Goal: Transaction & Acquisition: Book appointment/travel/reservation

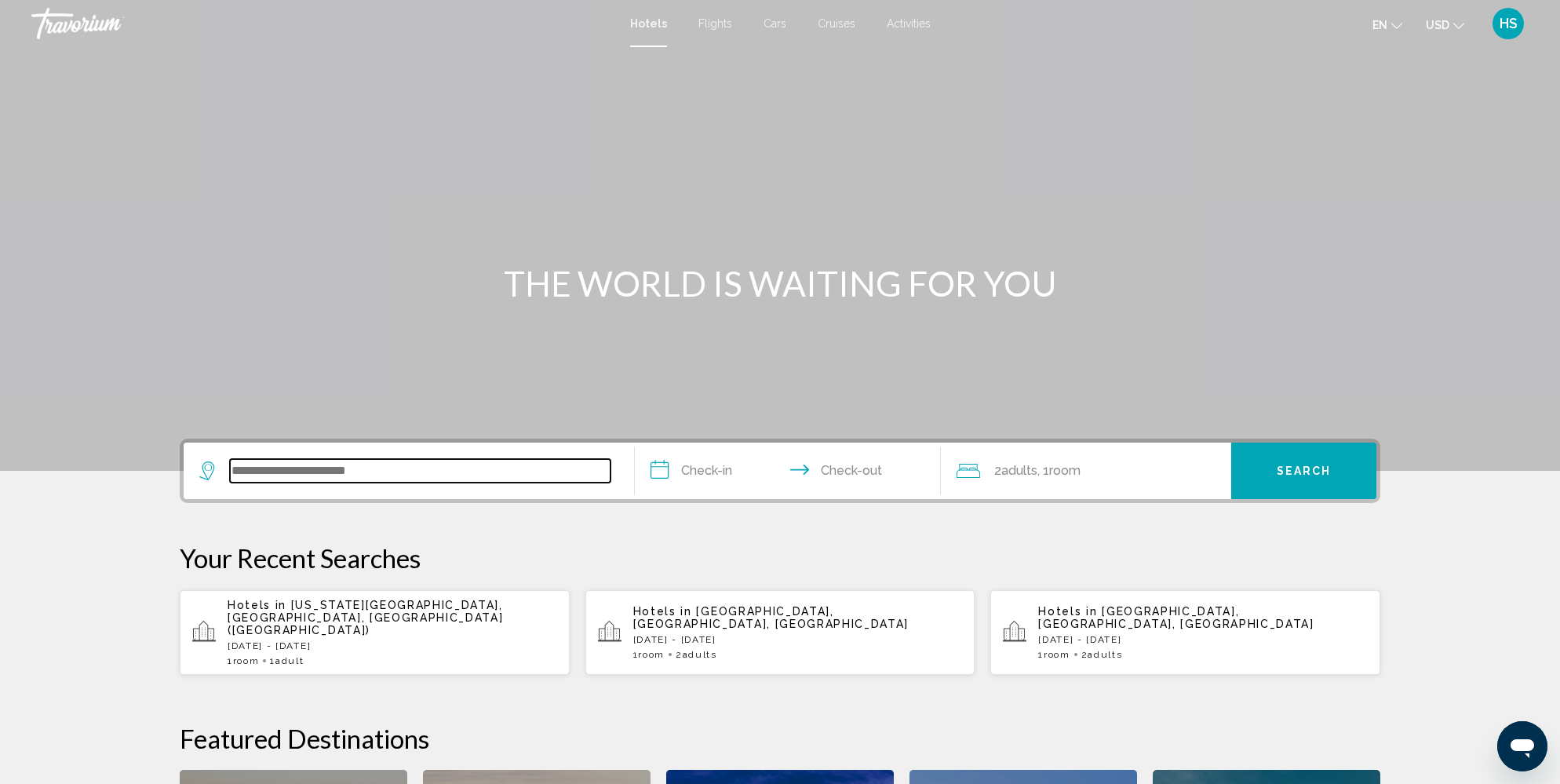
click at [414, 471] on input "Search widget" at bounding box center [420, 470] width 381 height 23
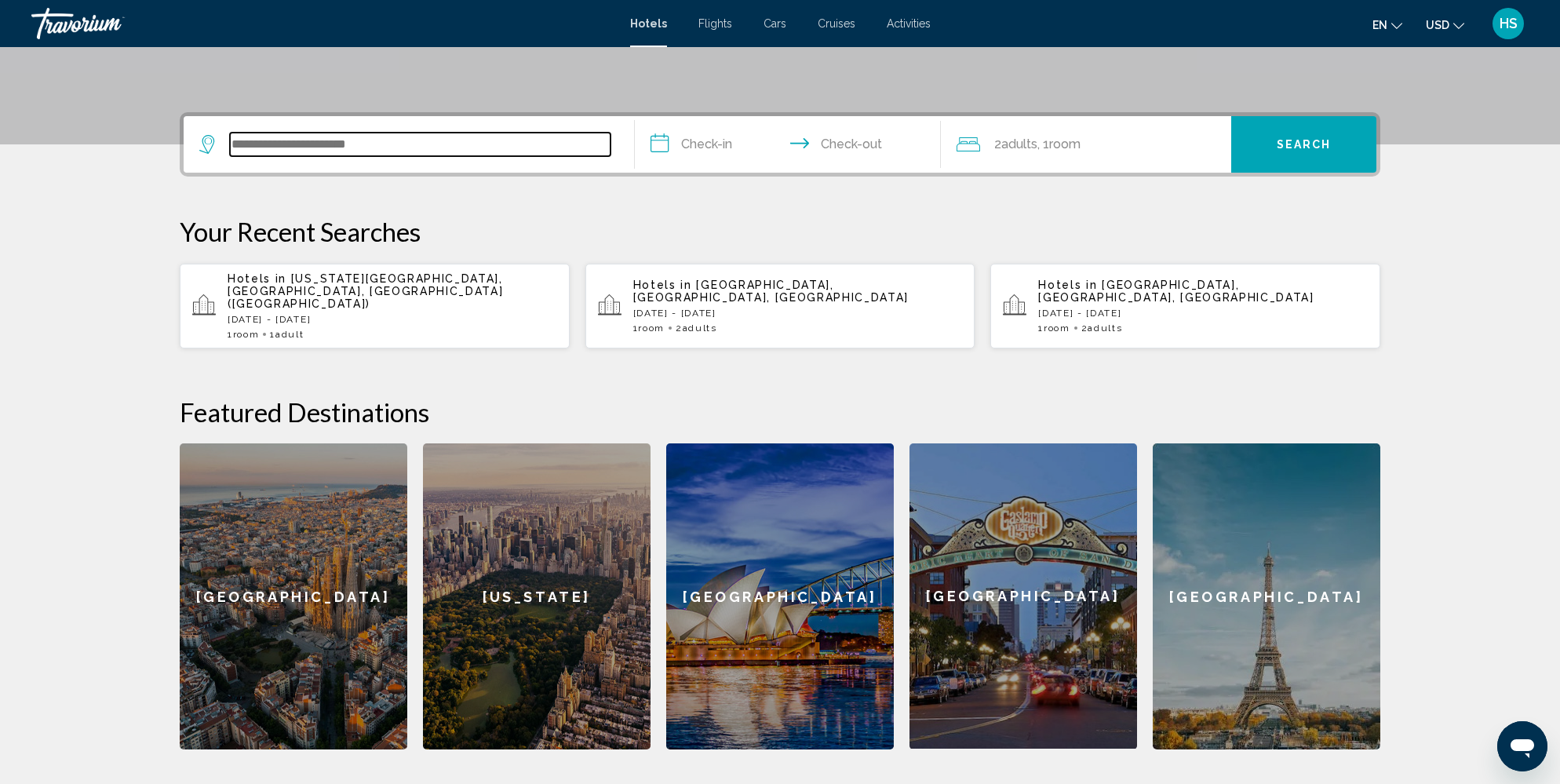
scroll to position [387, 0]
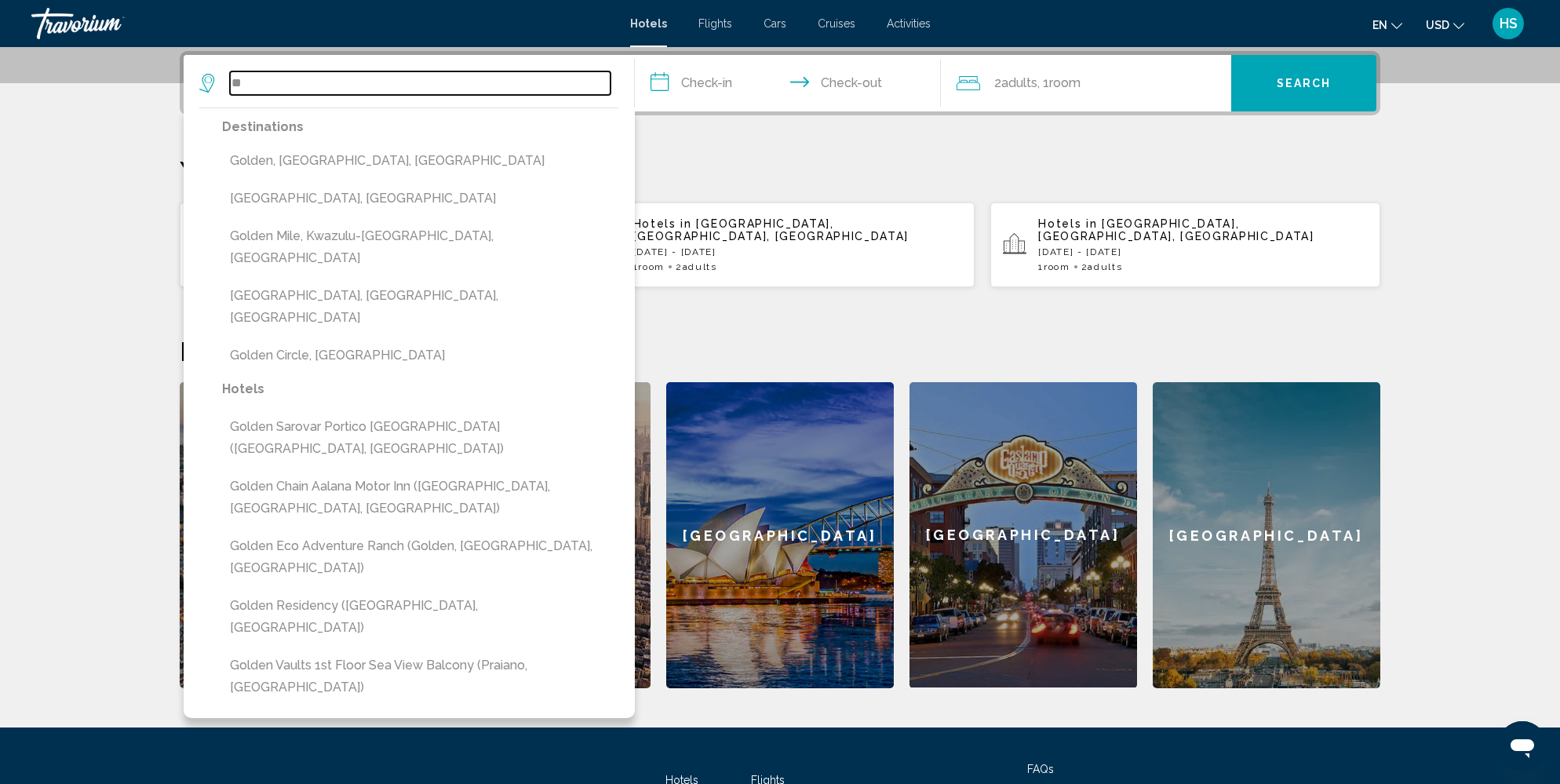
type input "*"
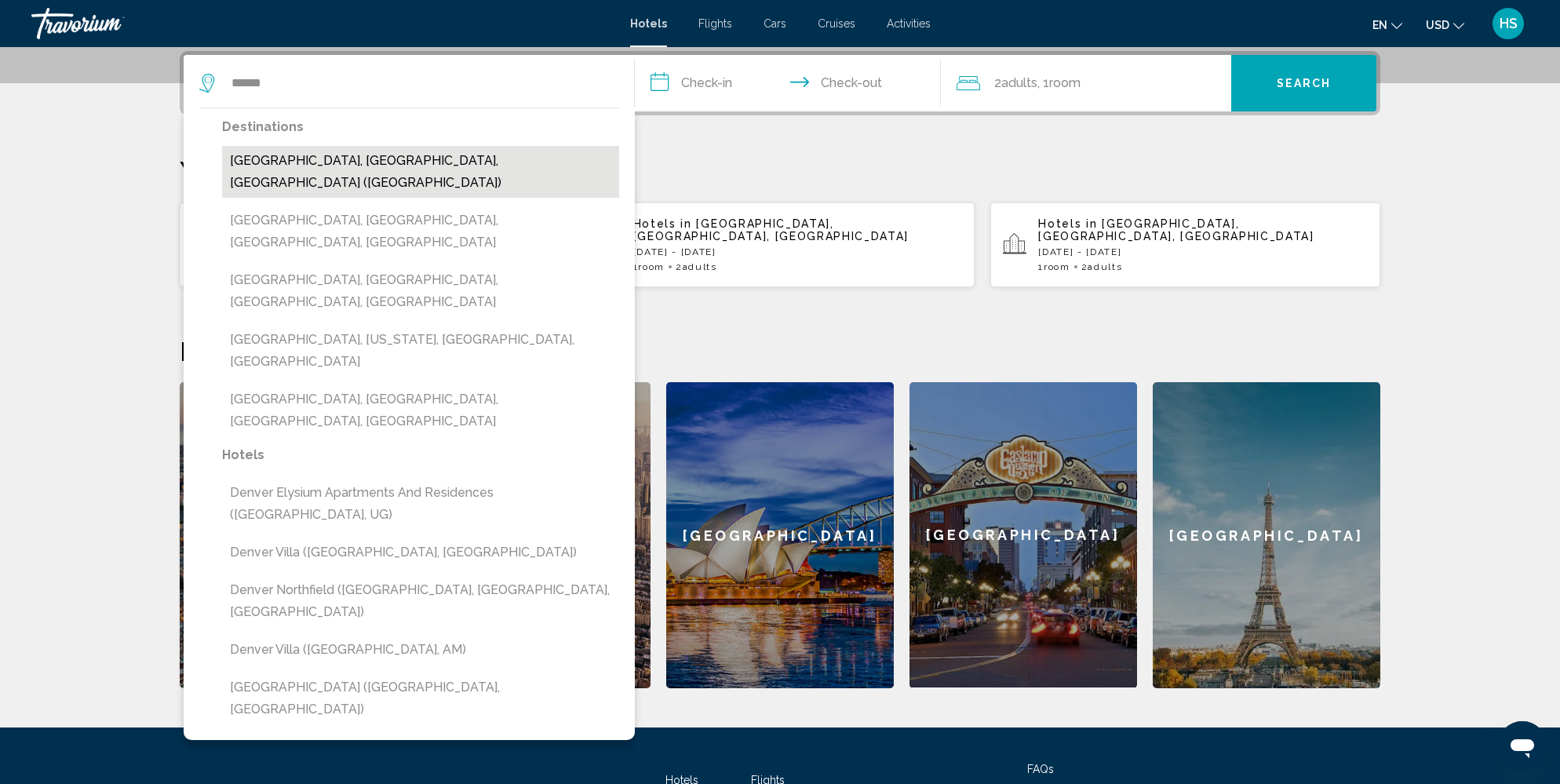
click at [340, 156] on button "[GEOGRAPHIC_DATA], [GEOGRAPHIC_DATA], [GEOGRAPHIC_DATA] ([GEOGRAPHIC_DATA])" at bounding box center [420, 172] width 397 height 52
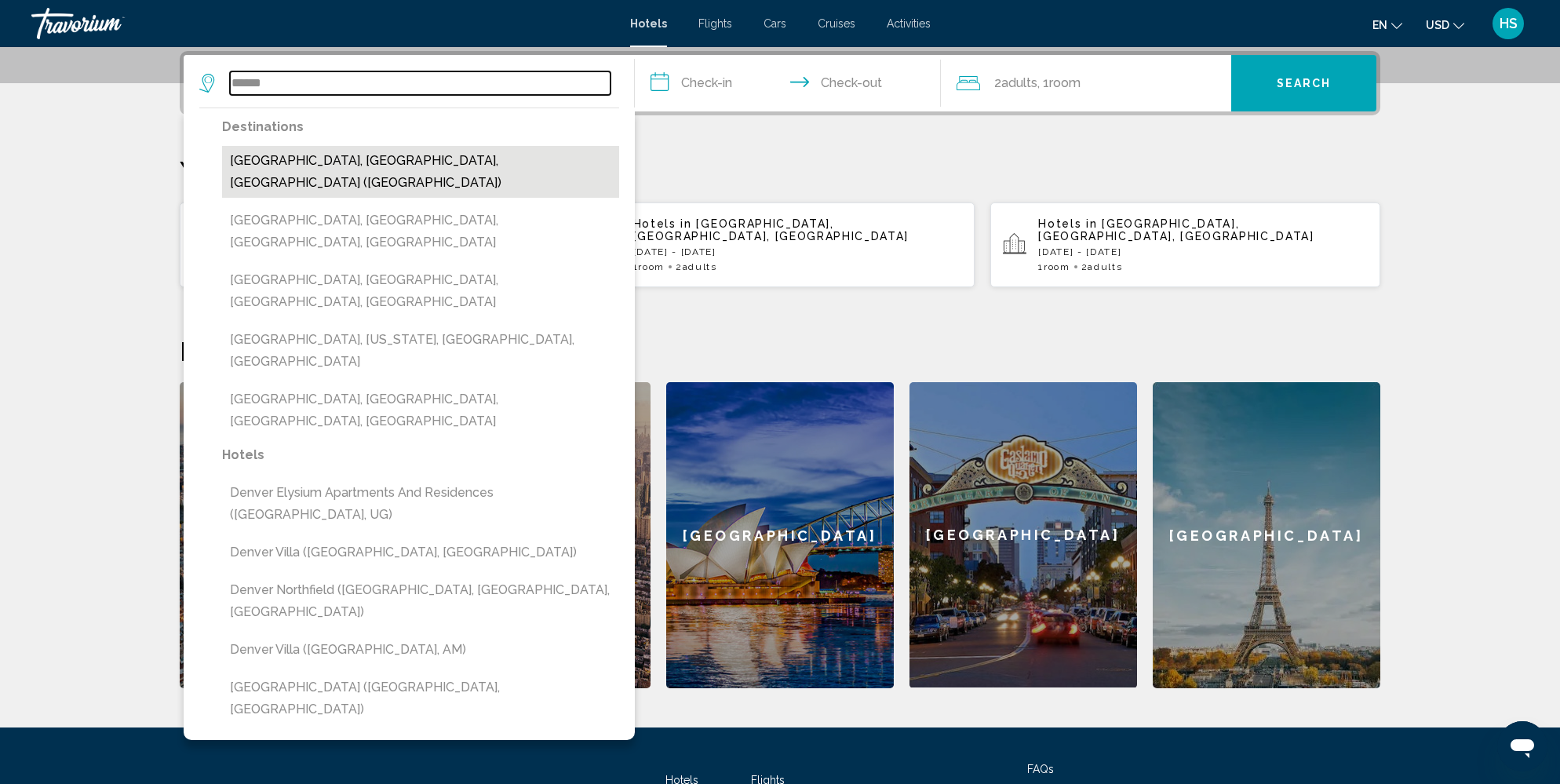
type input "**********"
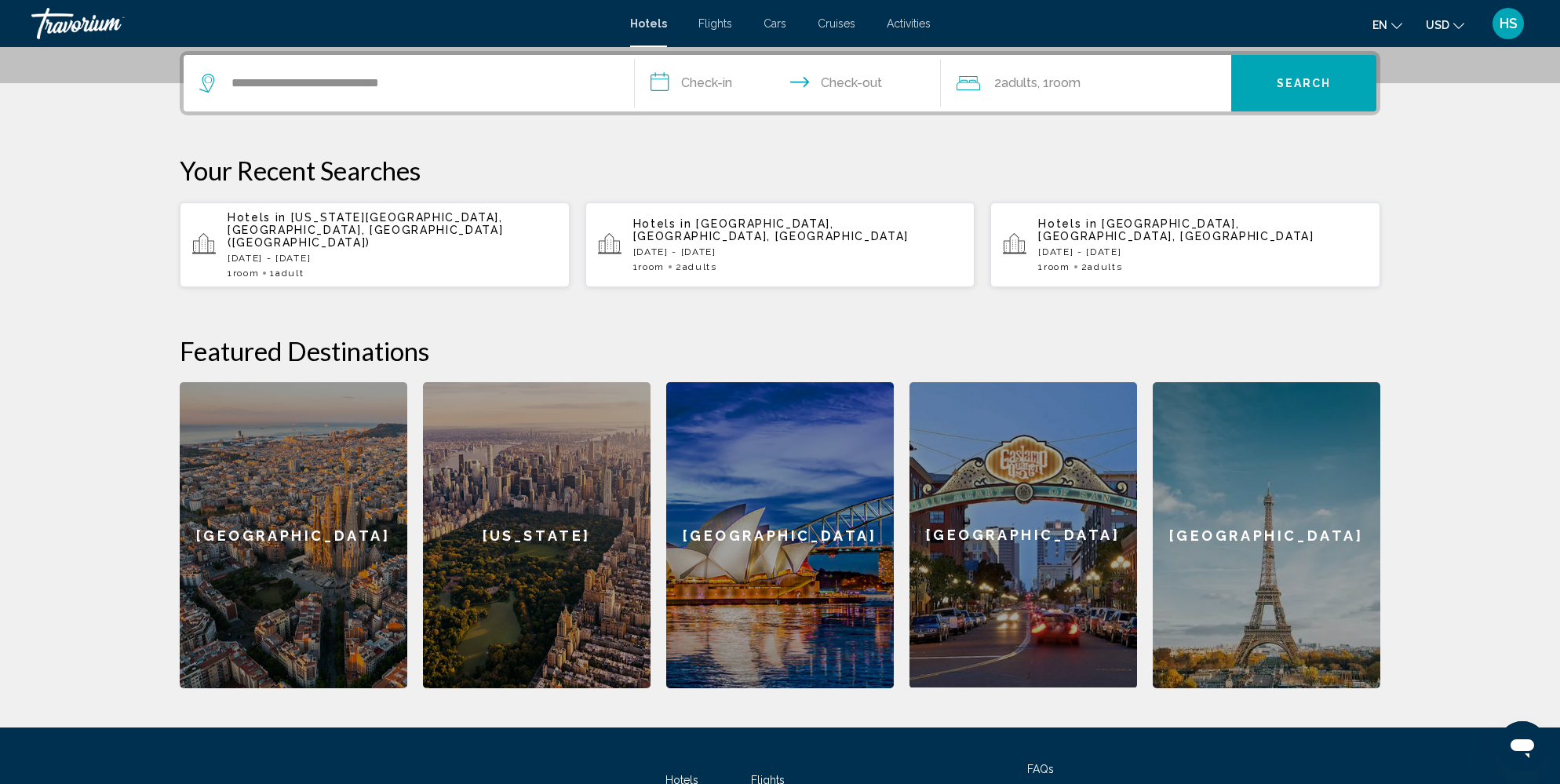
click at [740, 82] on input "**********" at bounding box center [791, 86] width 312 height 61
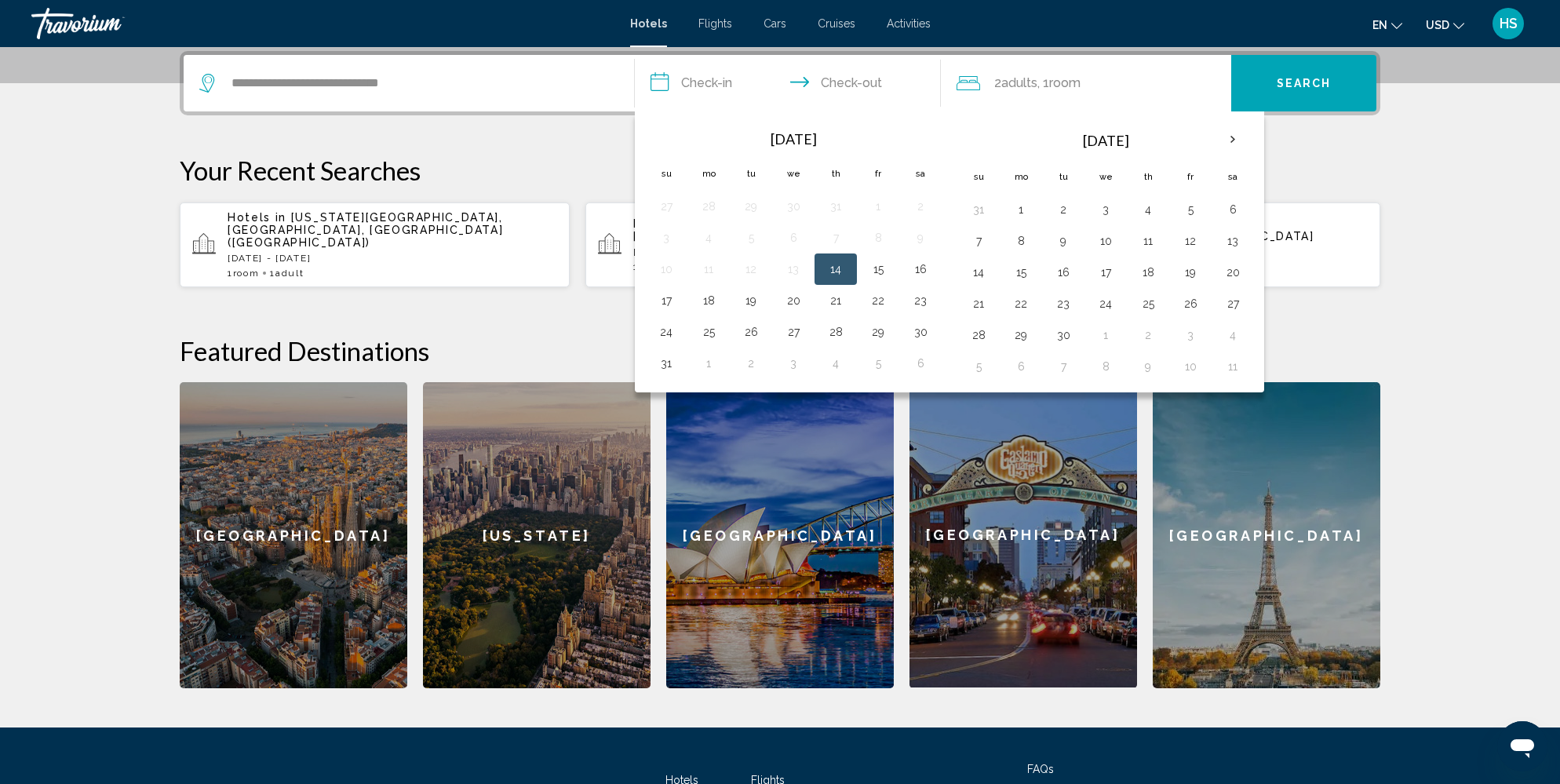
click at [828, 264] on button "14" at bounding box center [835, 269] width 25 height 22
click at [871, 268] on button "15" at bounding box center [878, 269] width 25 height 22
type input "**********"
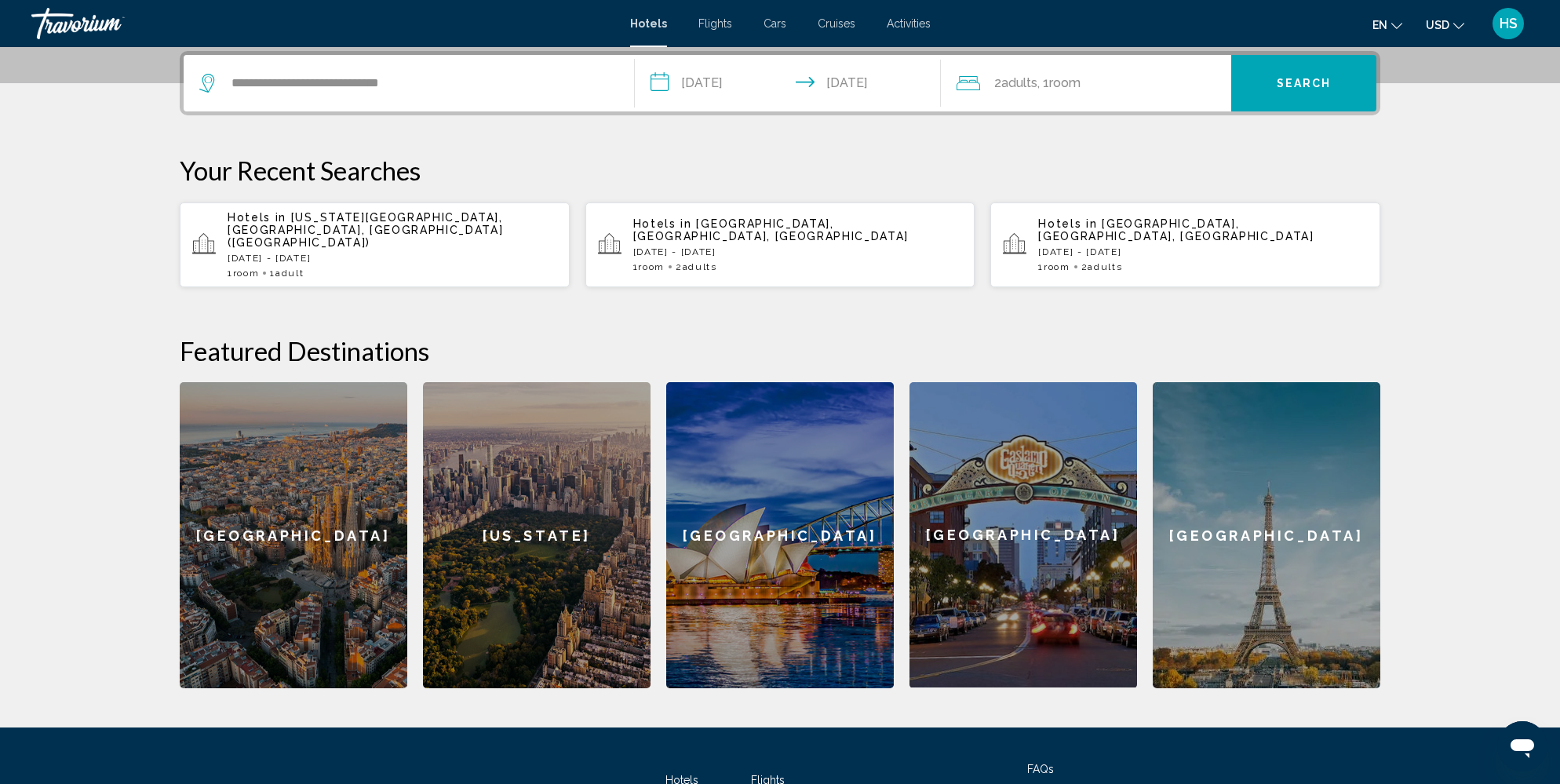
click at [1143, 85] on div "2 Adult Adults , 1 Room rooms" at bounding box center [1093, 84] width 275 height 22
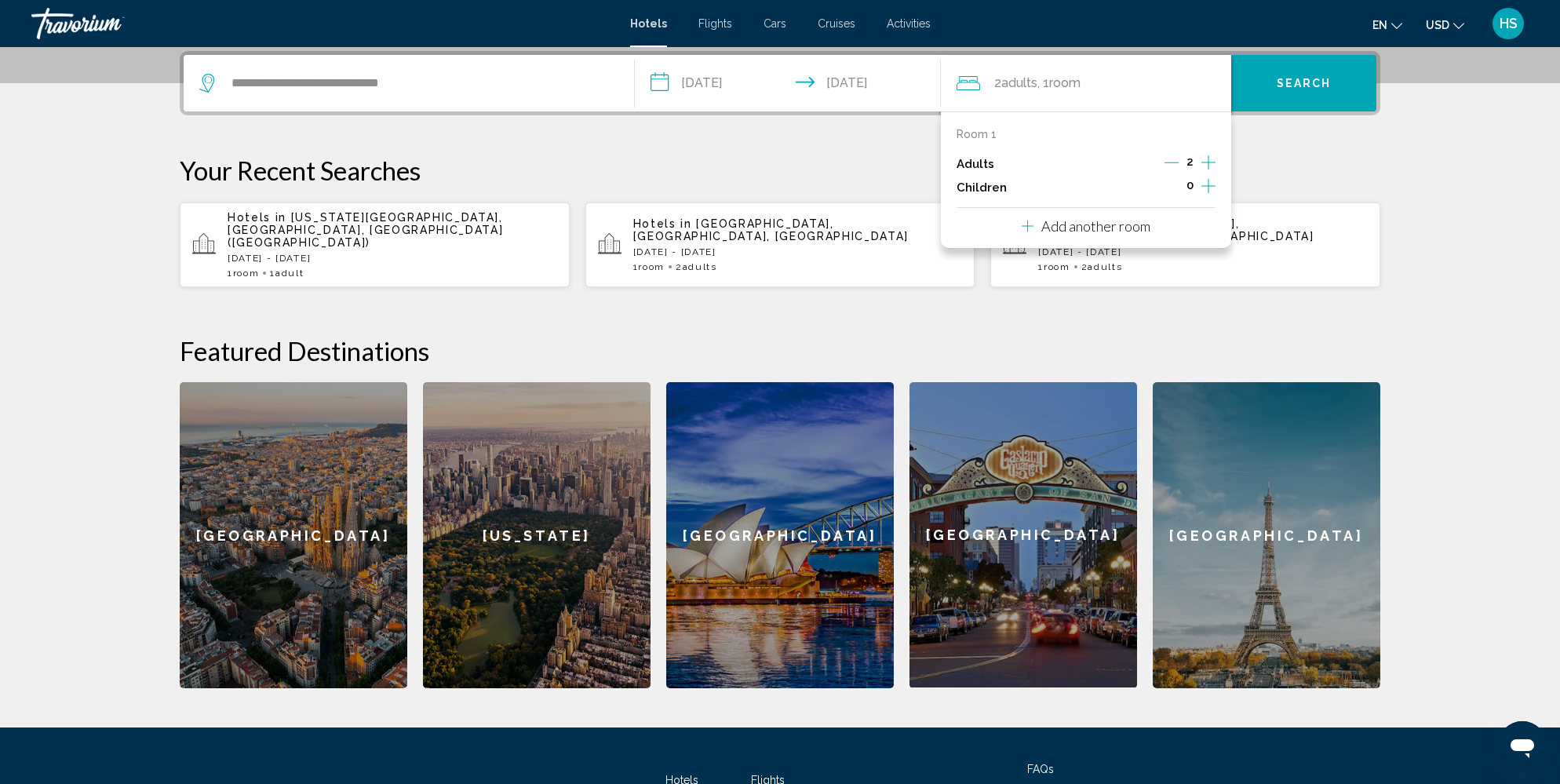
click at [1175, 159] on icon "Decrement adults" at bounding box center [1172, 162] width 14 height 14
click at [1307, 90] on button "Search" at bounding box center [1304, 83] width 145 height 57
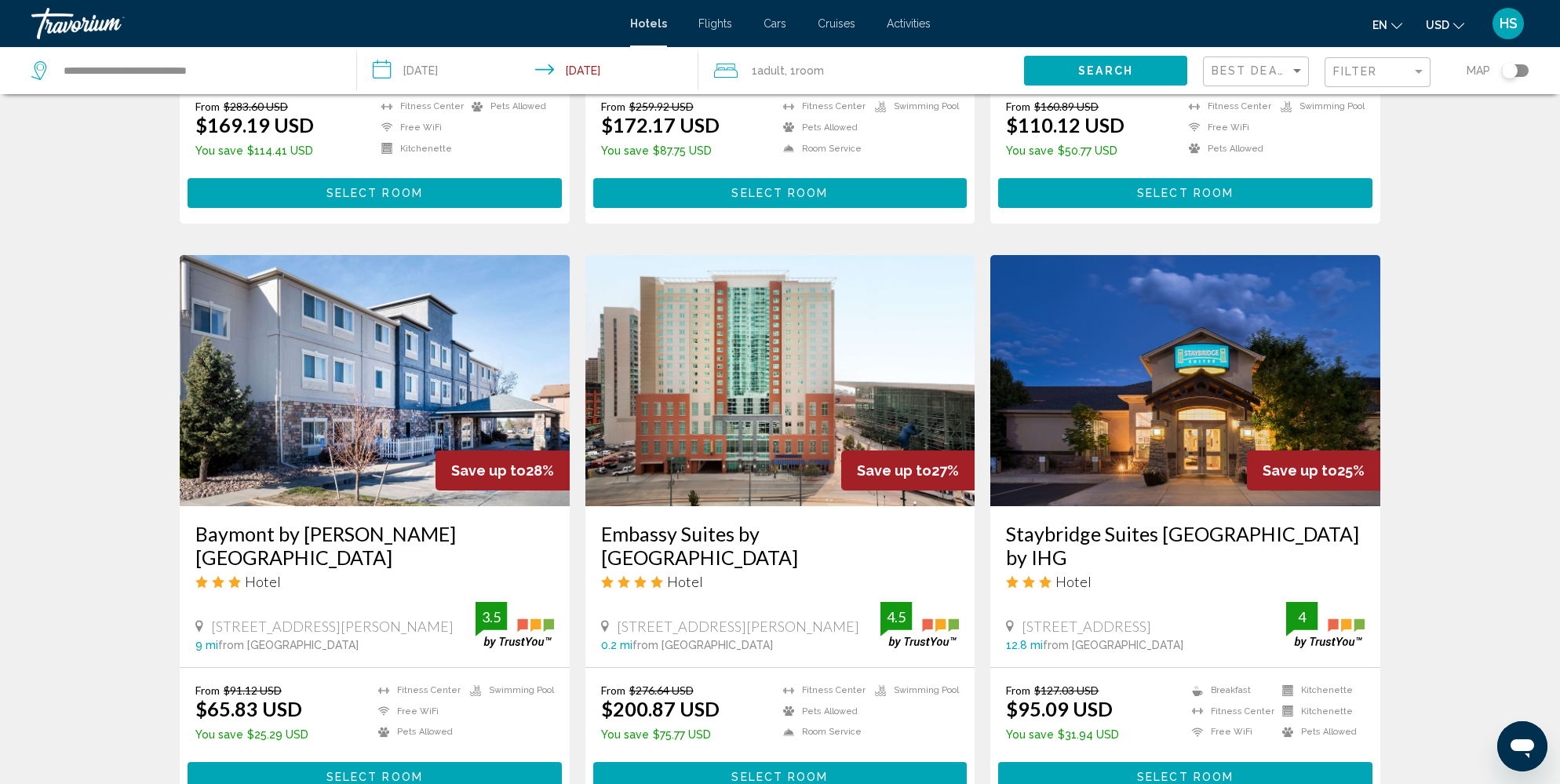
scroll to position [331, 0]
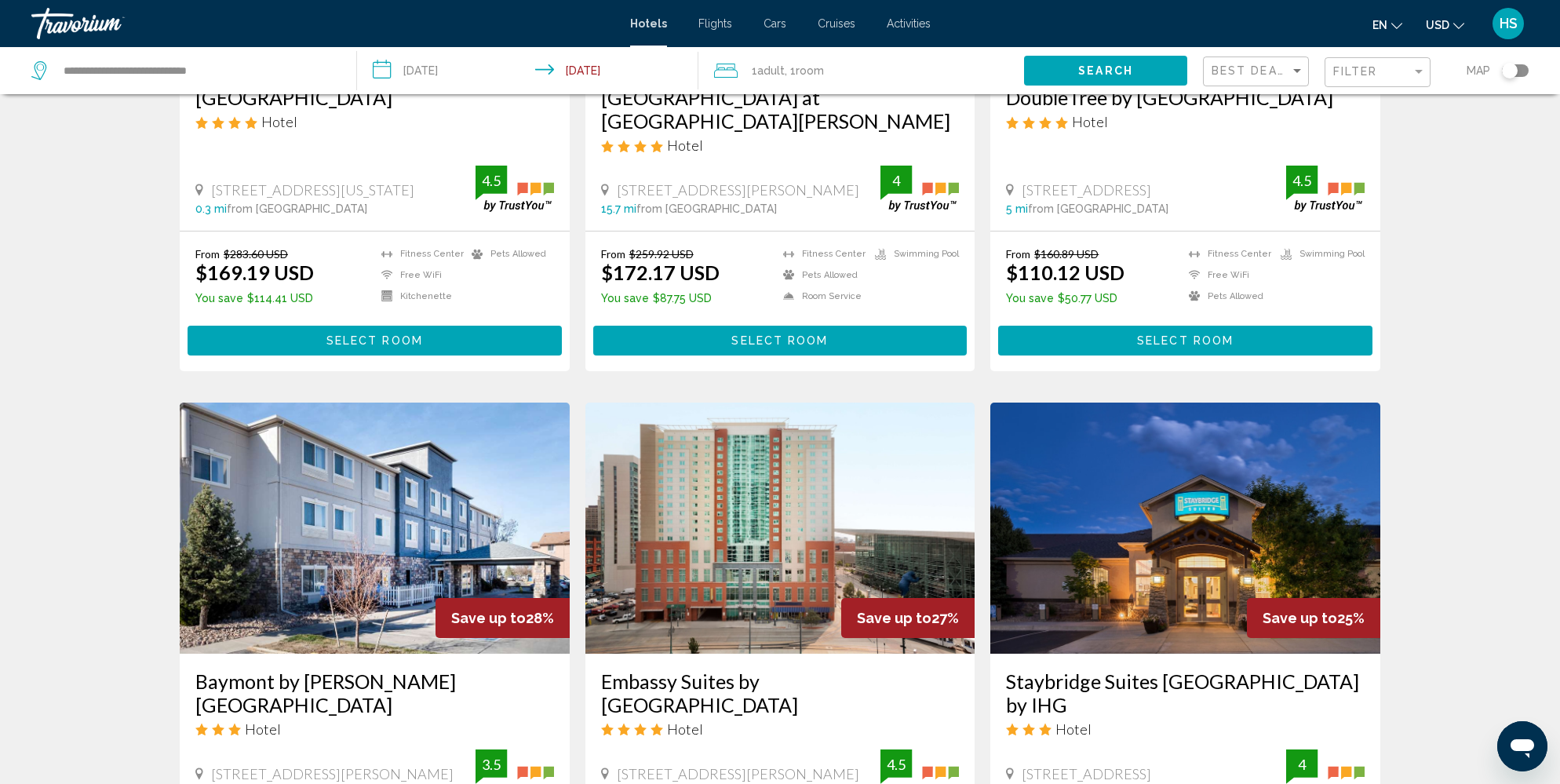
click at [1367, 77] on div "Filter" at bounding box center [1379, 72] width 92 height 29
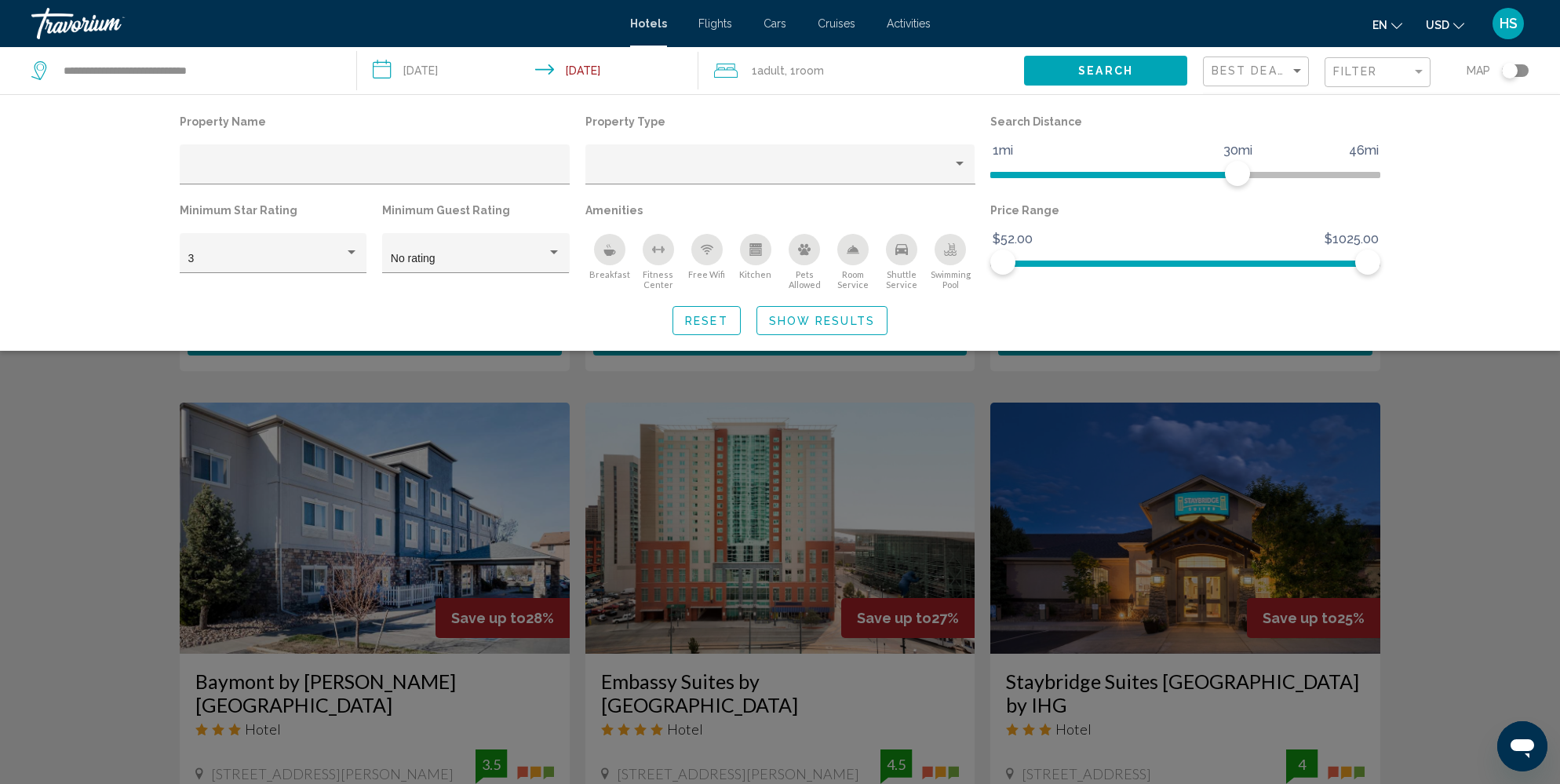
click at [806, 256] on div "Pets Allowed" at bounding box center [805, 250] width 32 height 32
click at [708, 254] on icon "Free Wifi" at bounding box center [707, 249] width 12 height 12
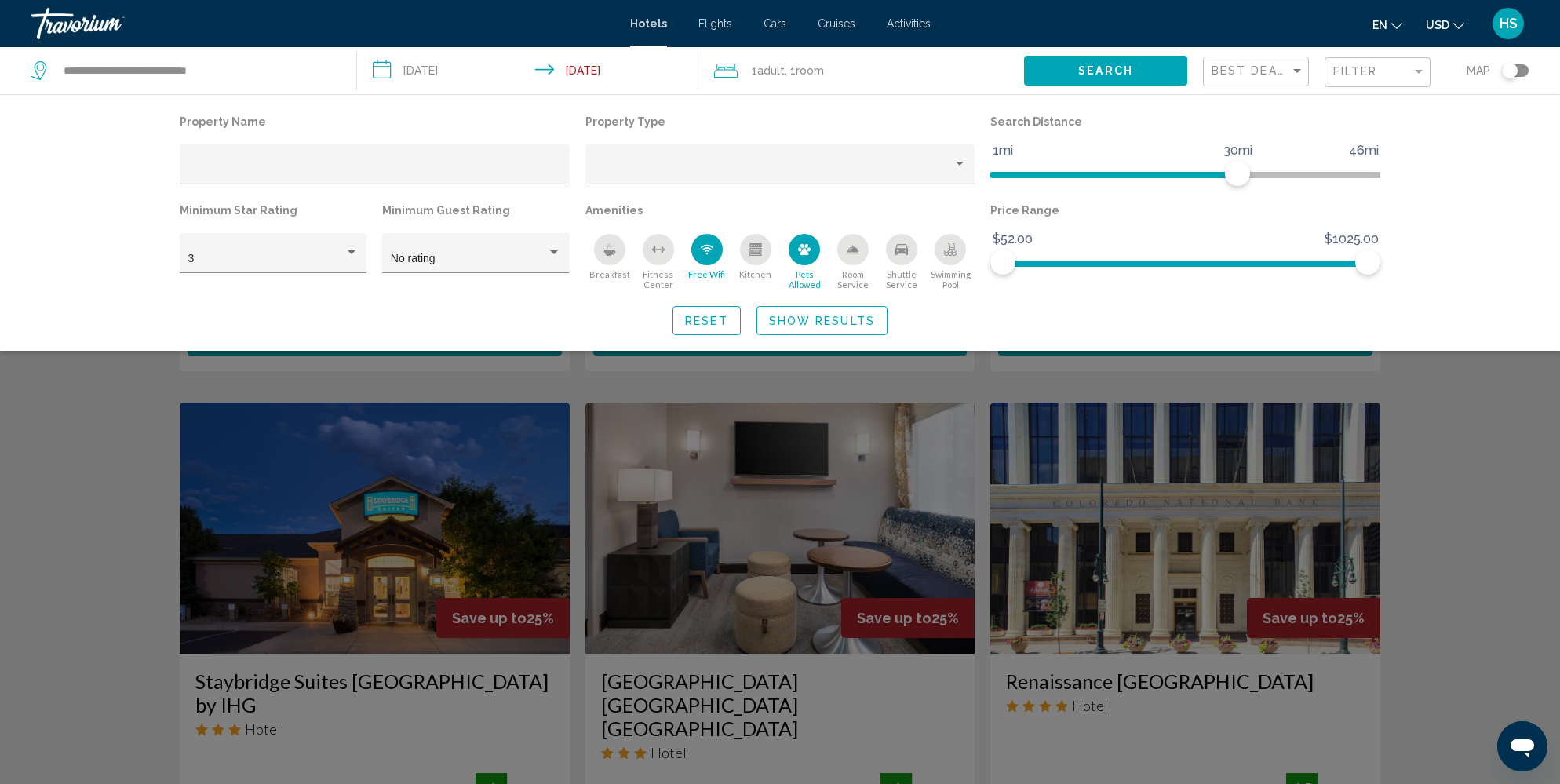
click at [611, 259] on div "Breakfast" at bounding box center [610, 250] width 32 height 32
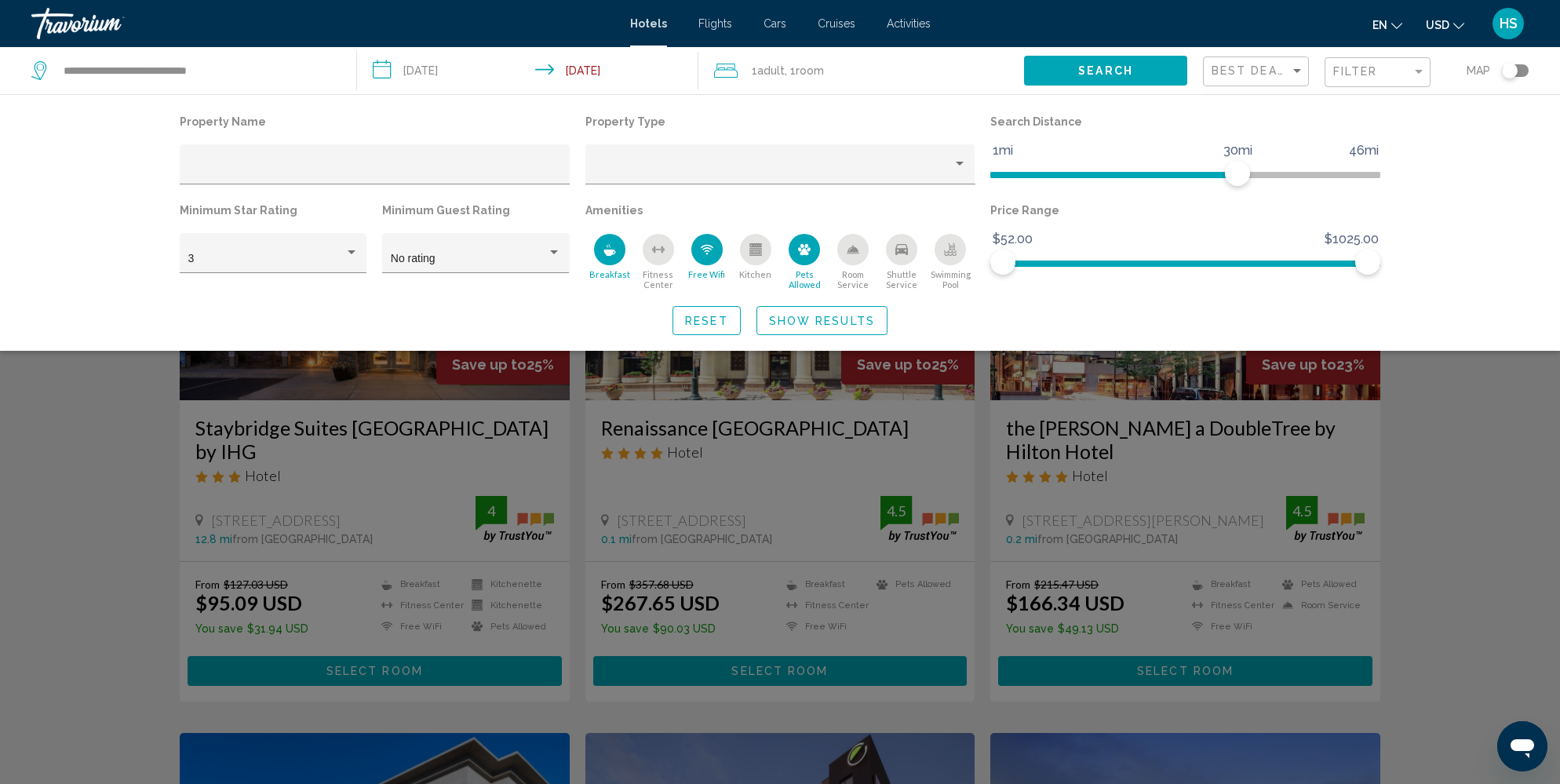
click at [841, 323] on span "Show Results" at bounding box center [822, 320] width 106 height 12
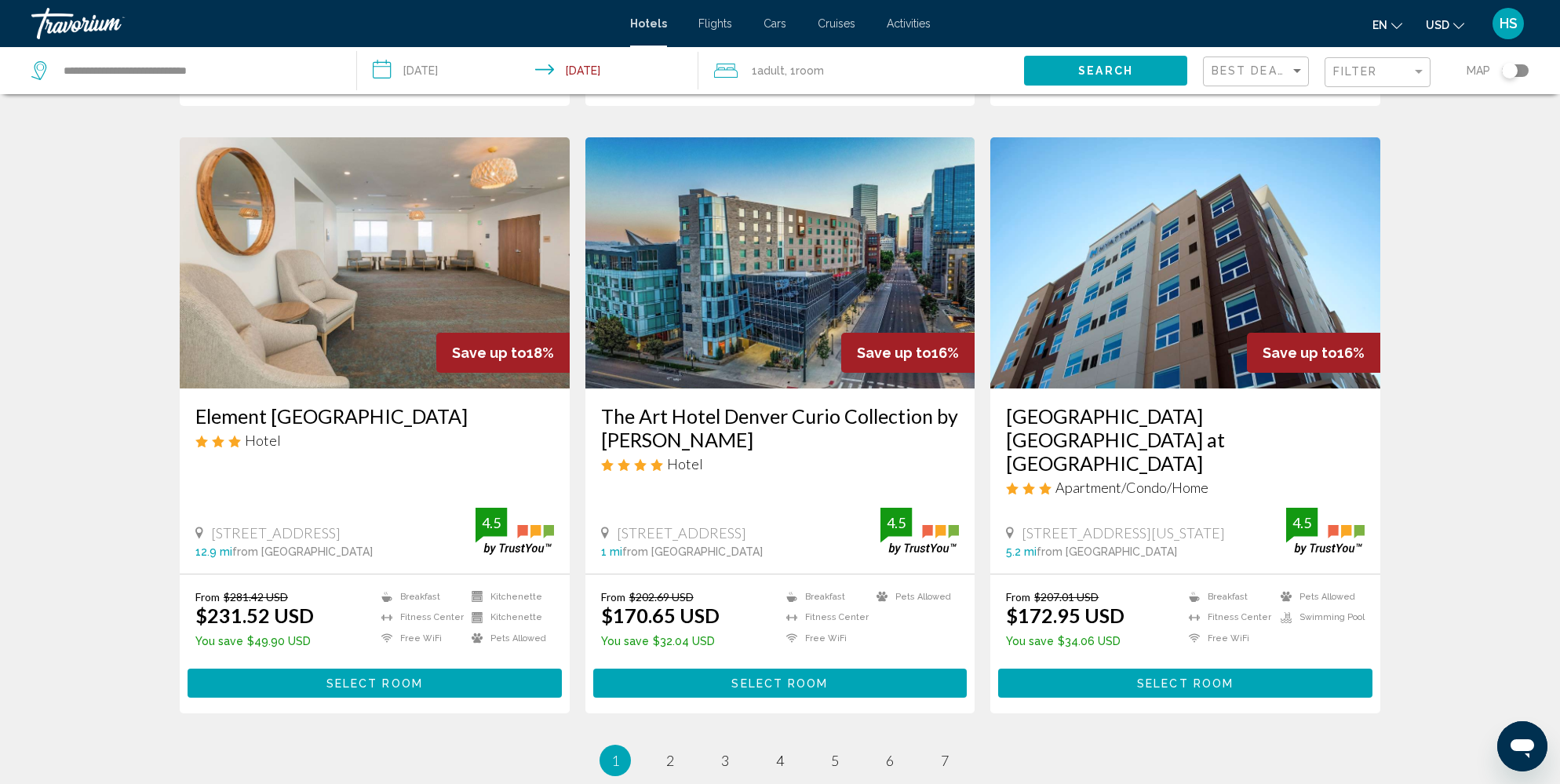
scroll to position [1774, 0]
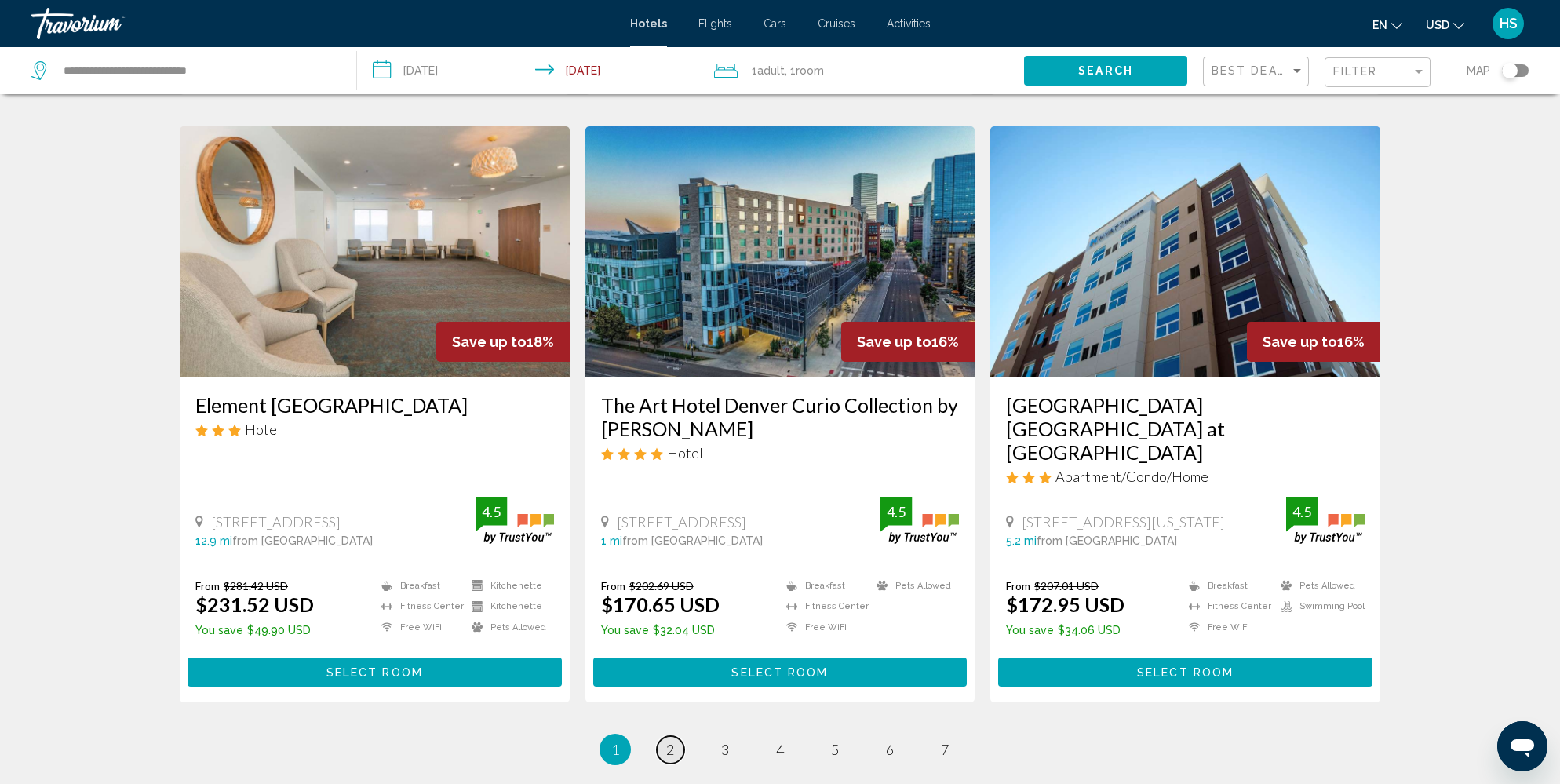
click at [673, 741] on span "2" at bounding box center [670, 750] width 7 height 18
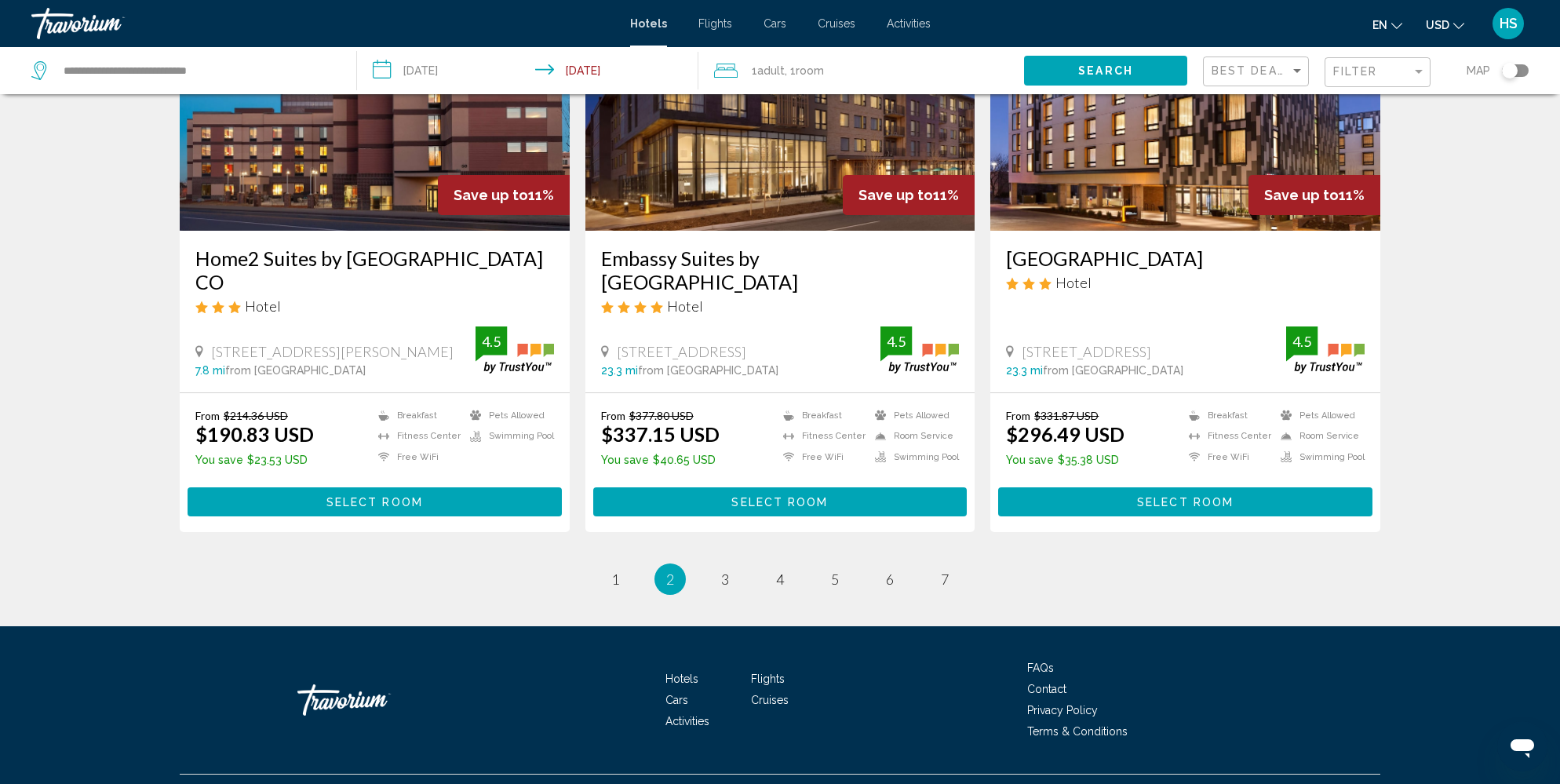
scroll to position [1899, 0]
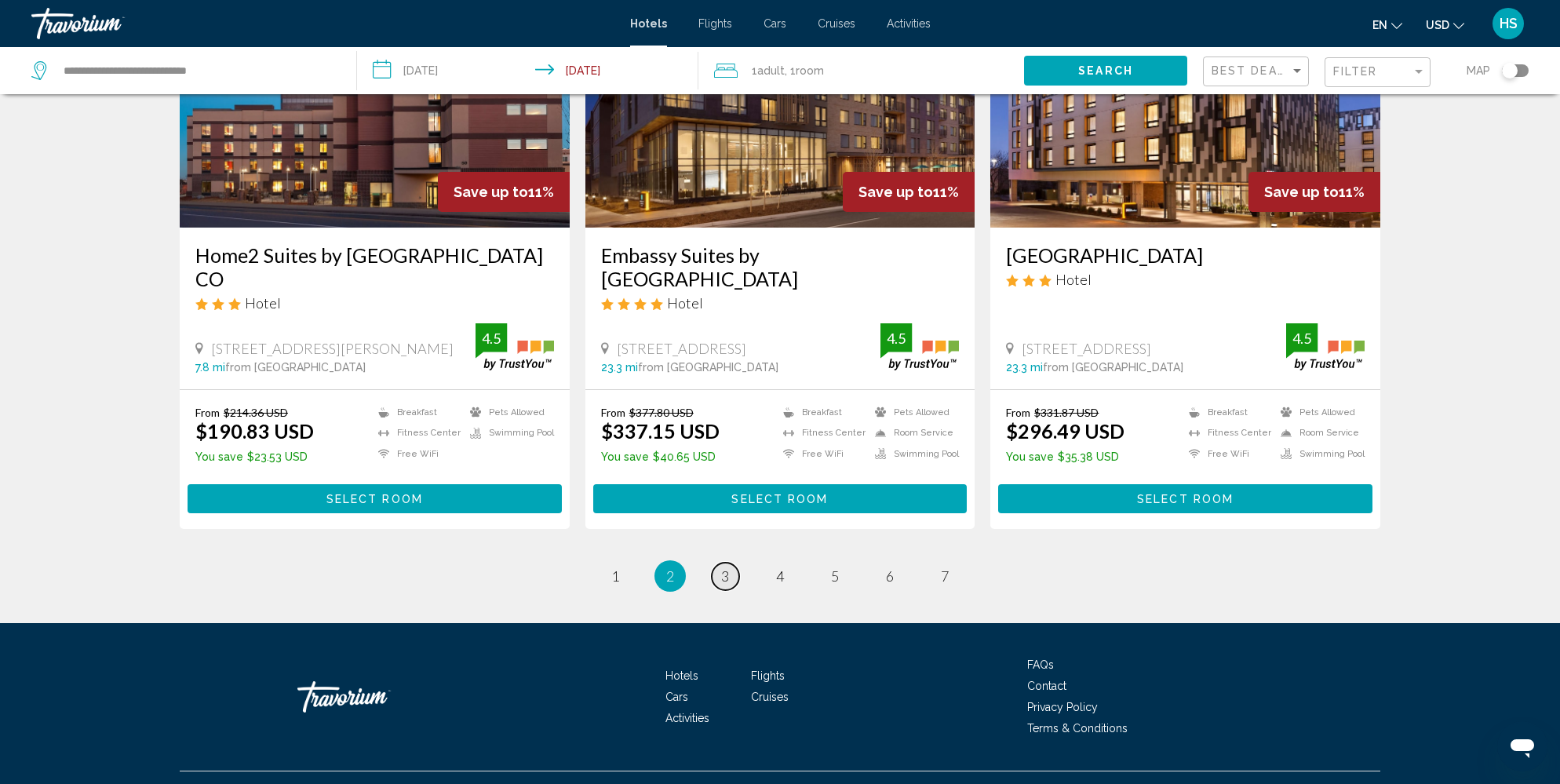
click at [730, 589] on link "page 3" at bounding box center [725, 575] width 27 height 27
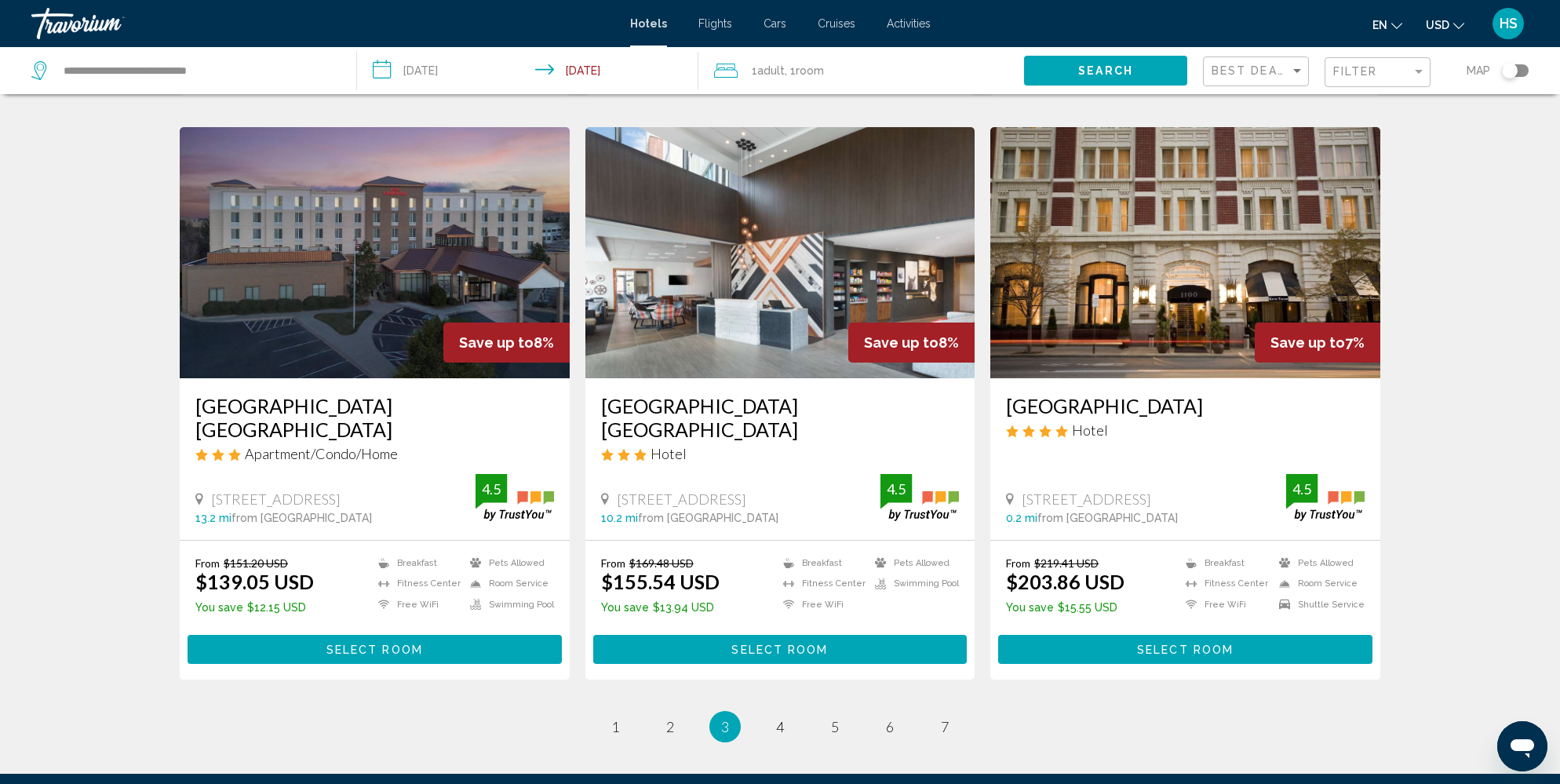
scroll to position [1797, 0]
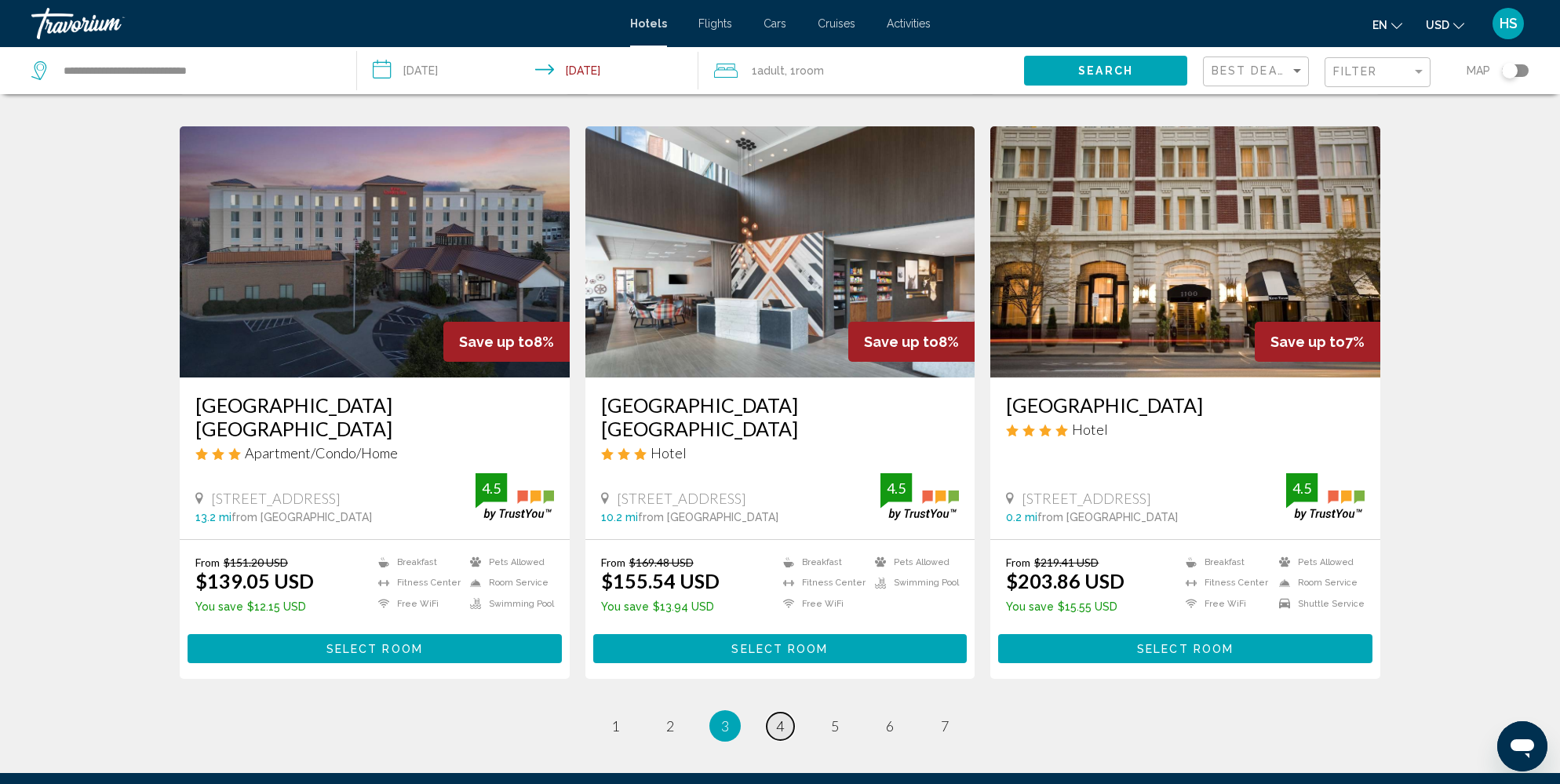
click at [780, 717] on span "4" at bounding box center [780, 725] width 7 height 18
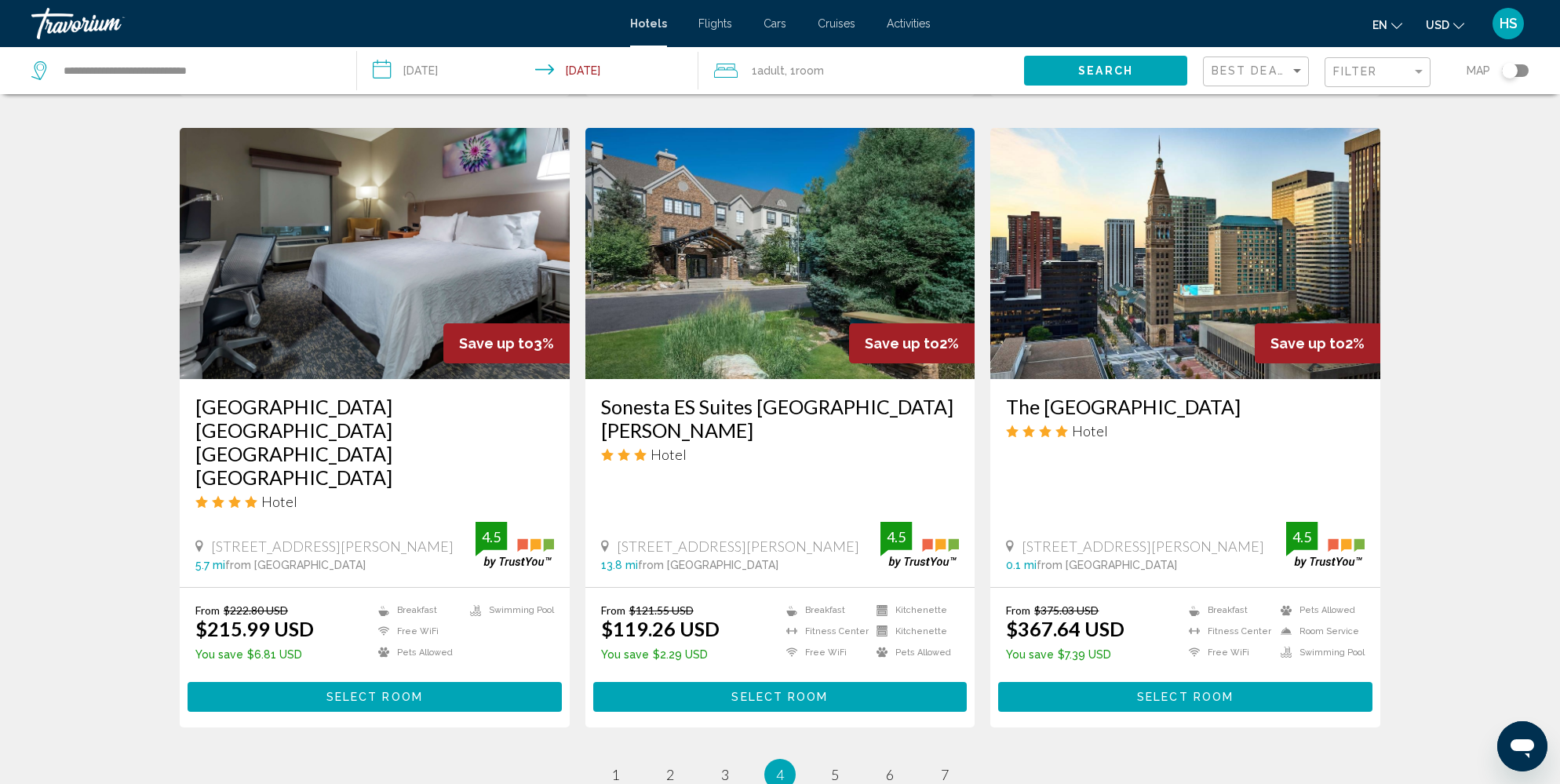
scroll to position [1878, 0]
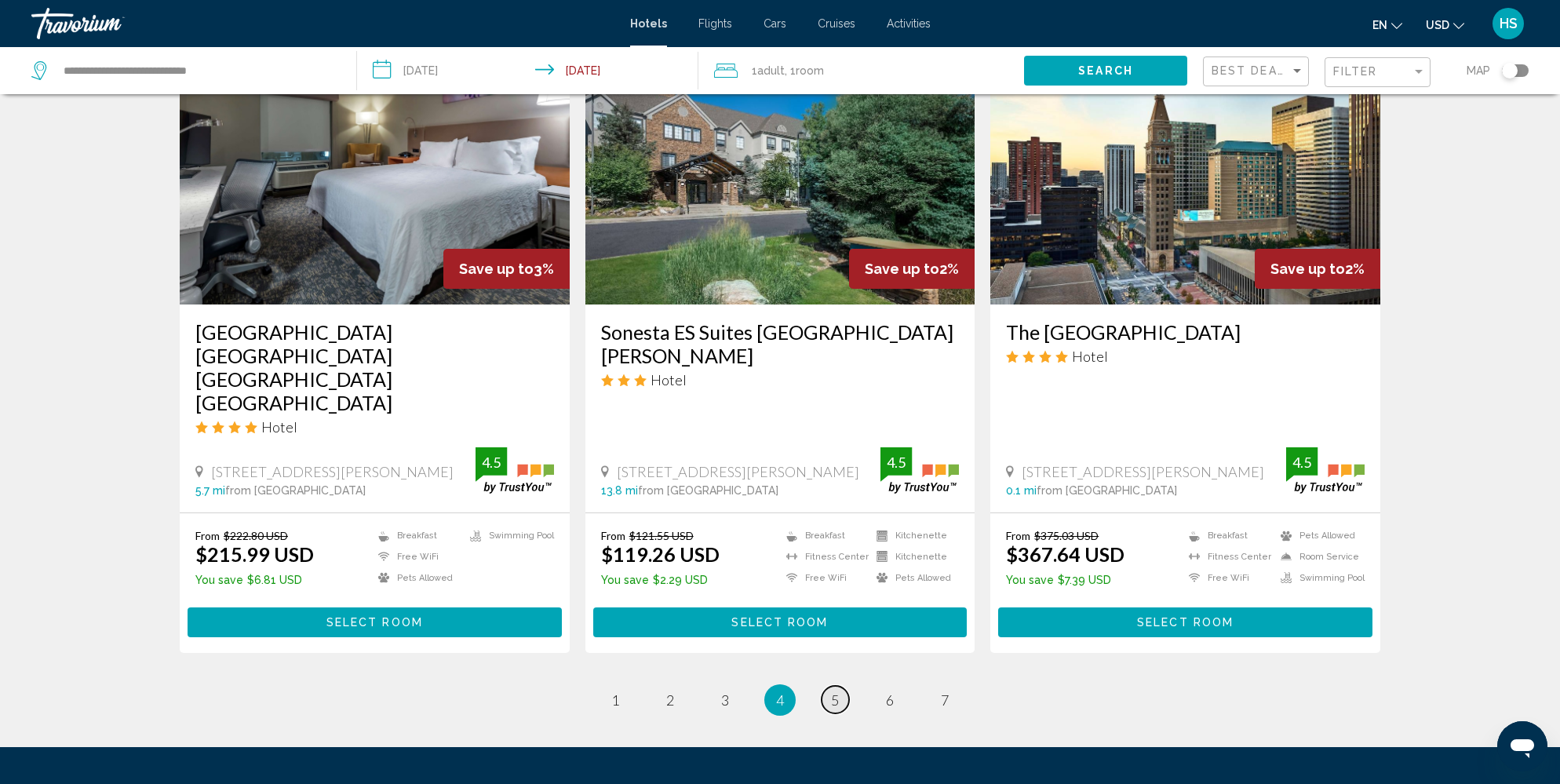
click at [831, 686] on link "page 5" at bounding box center [834, 699] width 27 height 27
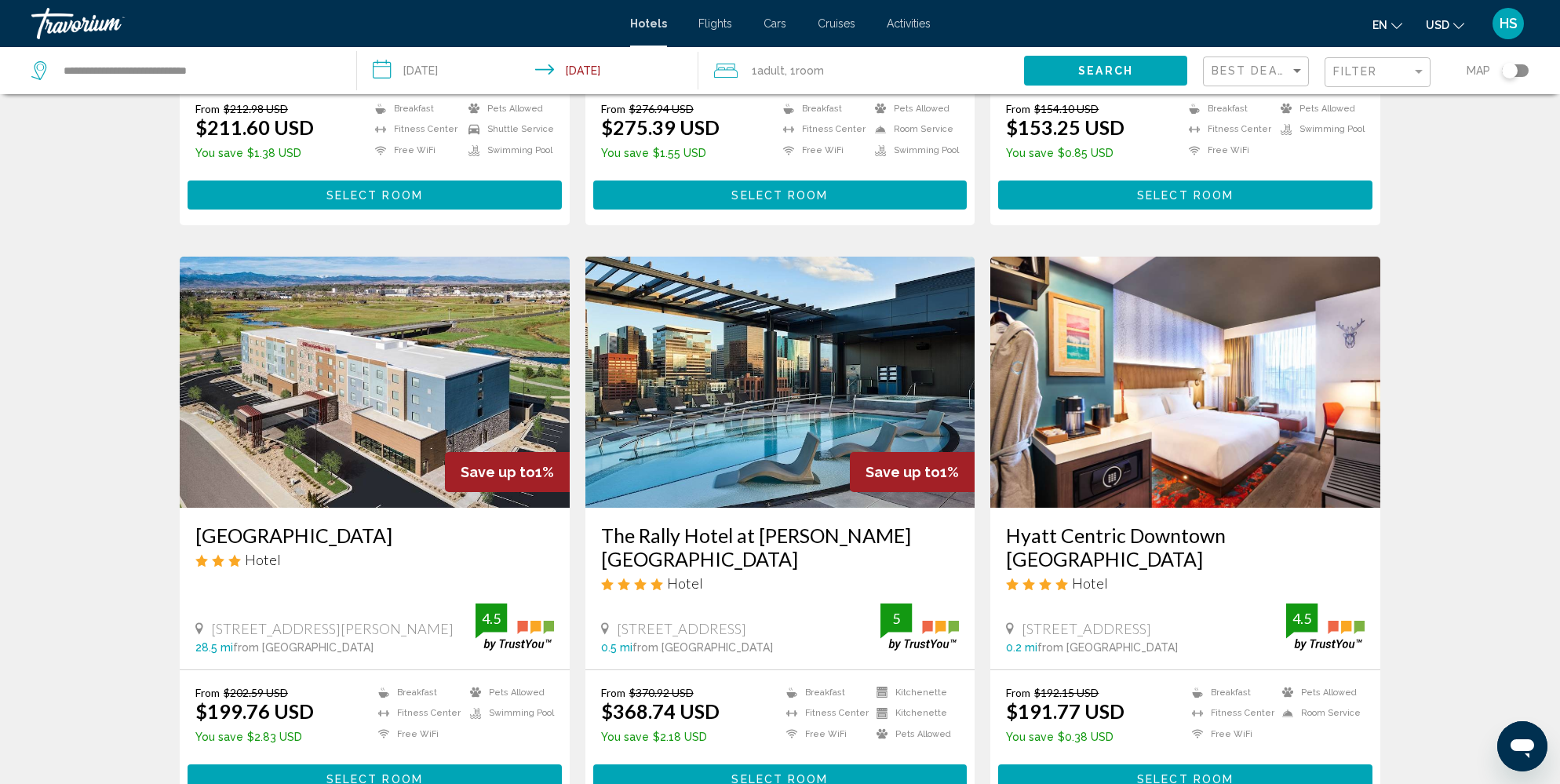
scroll to position [1604, 0]
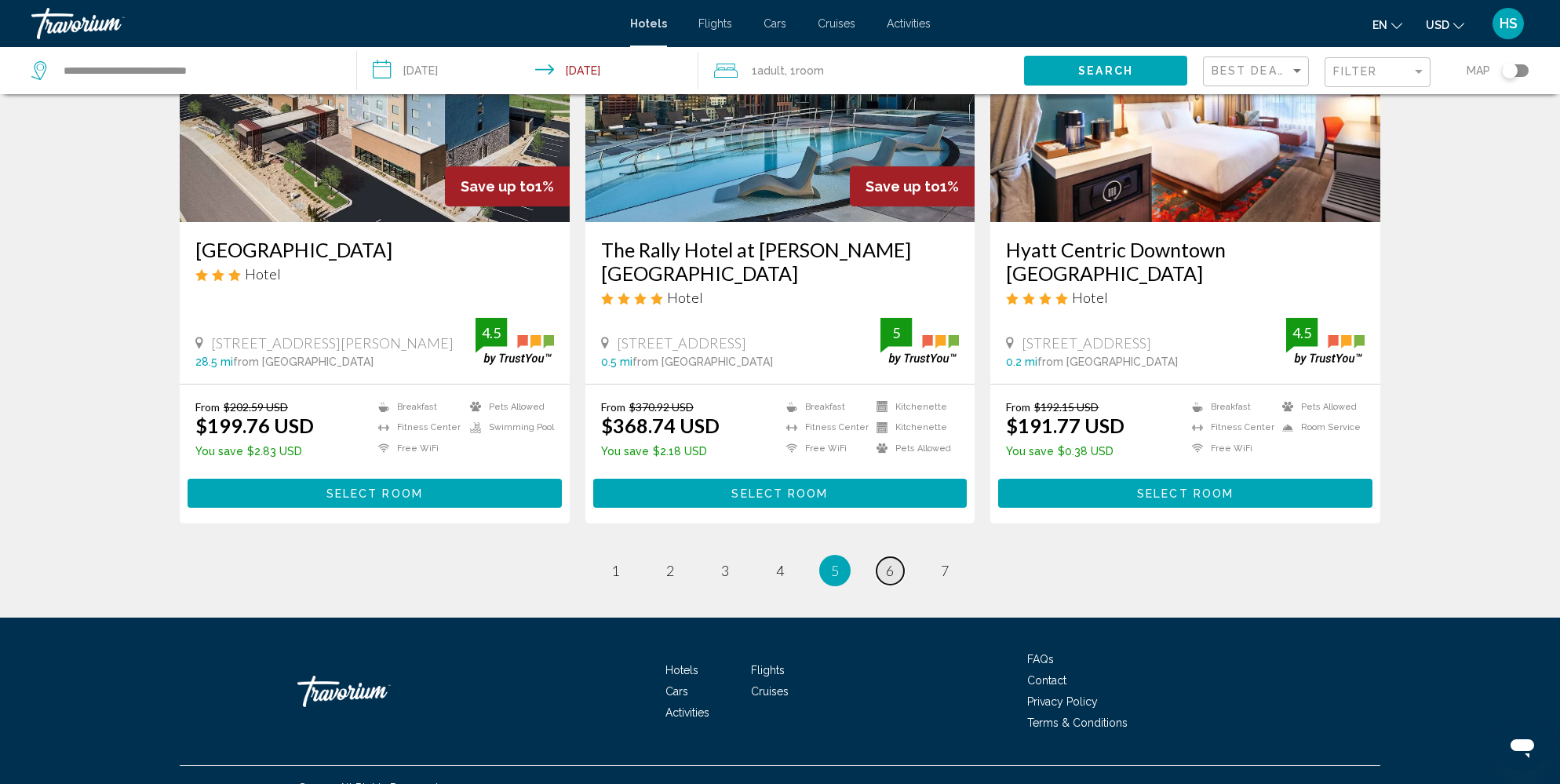
click at [889, 561] on span "6" at bounding box center [889, 570] width 7 height 18
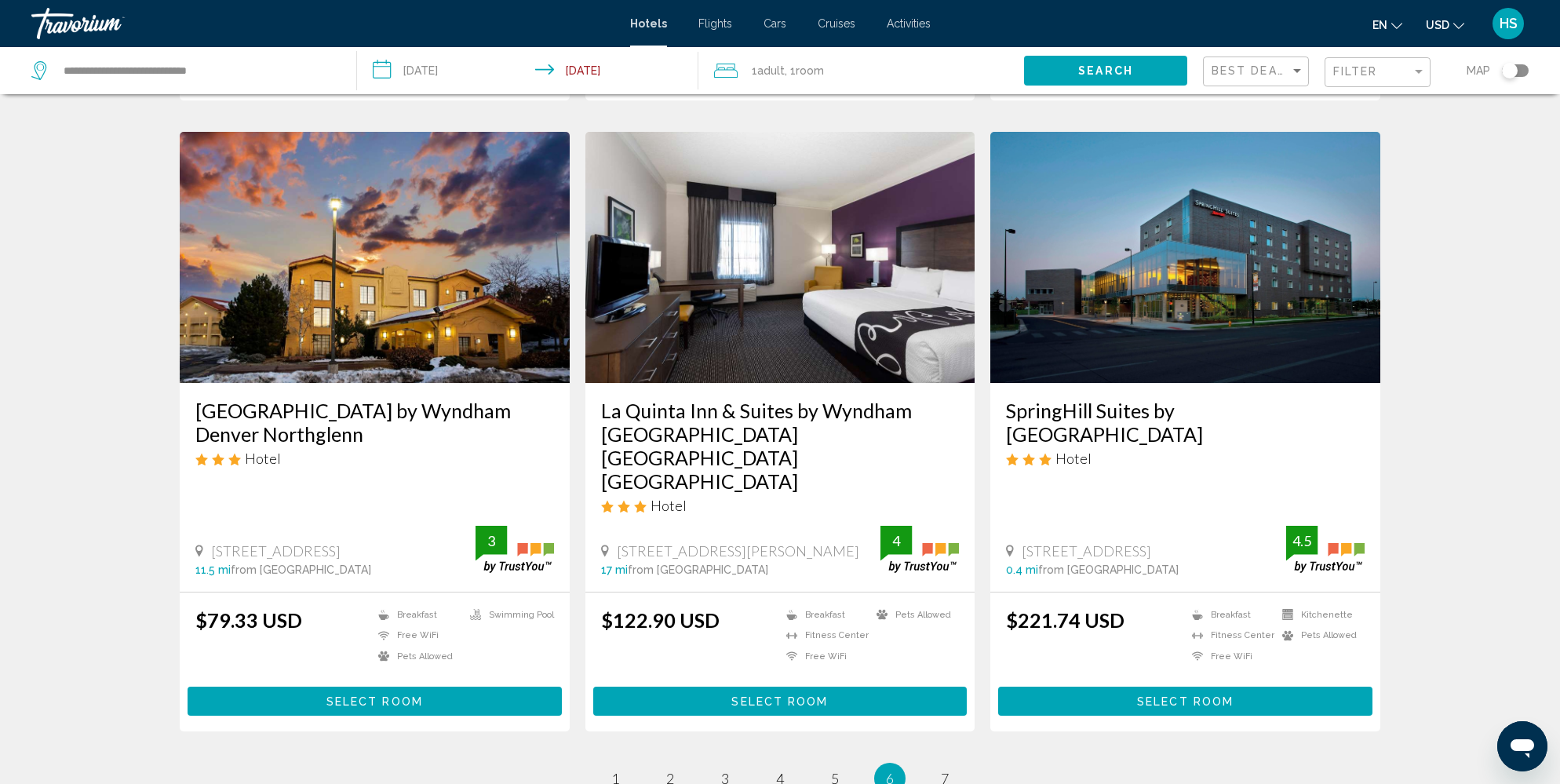
scroll to position [1791, 0]
click at [943, 771] on span "7" at bounding box center [944, 779] width 7 height 18
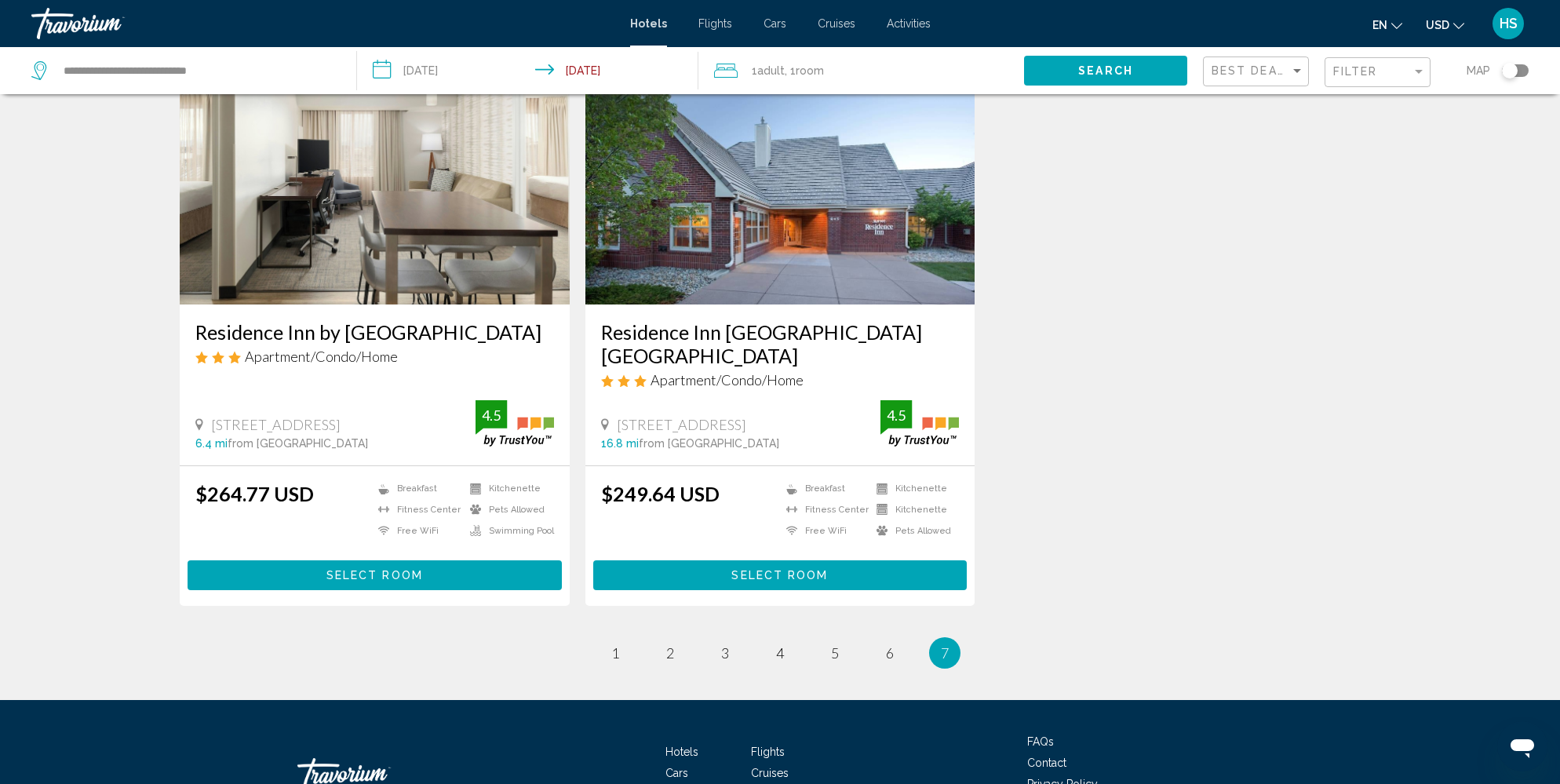
scroll to position [101, 0]
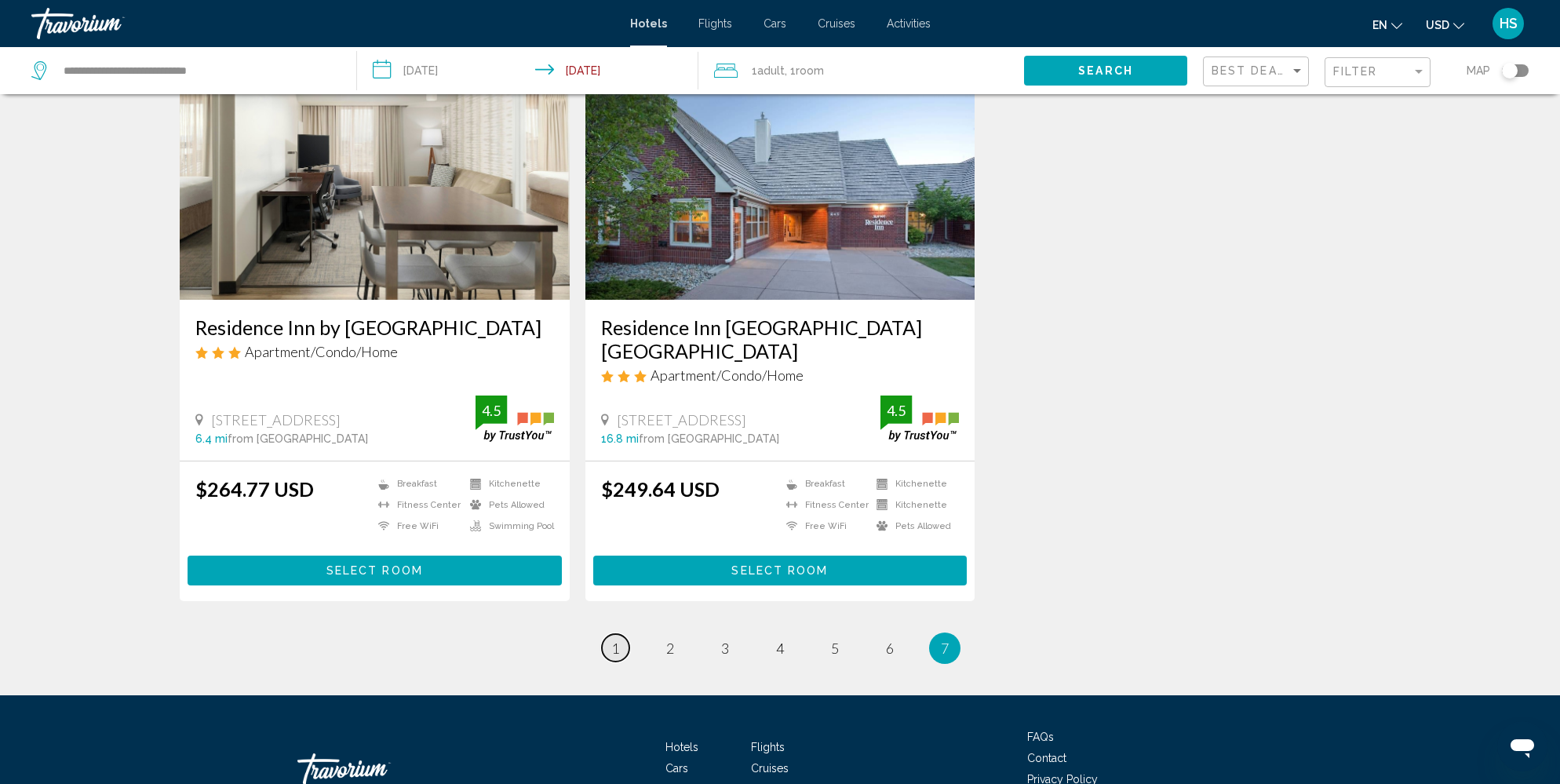
click at [622, 653] on link "page 1" at bounding box center [615, 647] width 27 height 27
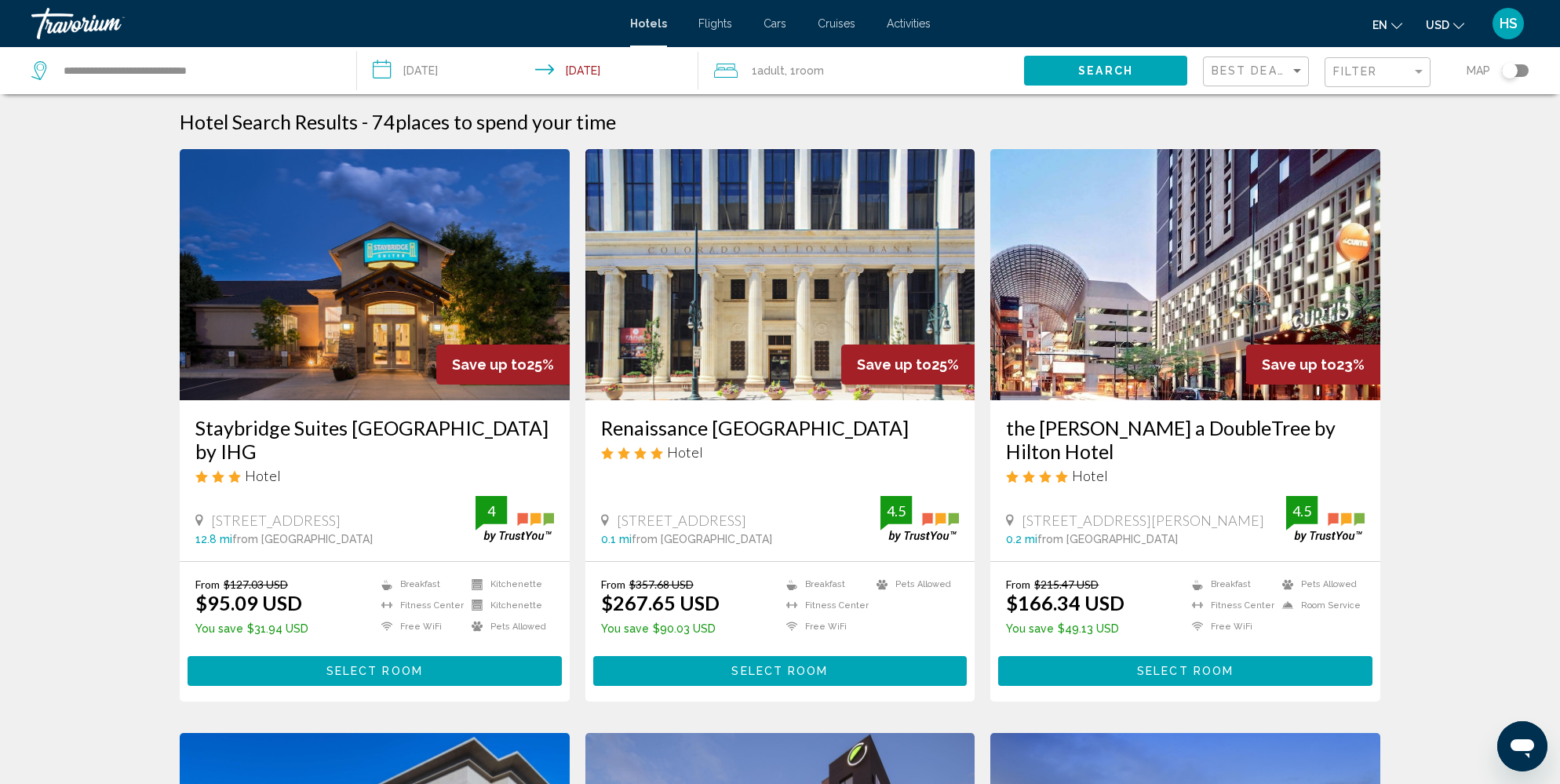
click at [1526, 70] on div "Toggle map" at bounding box center [1515, 70] width 27 height 12
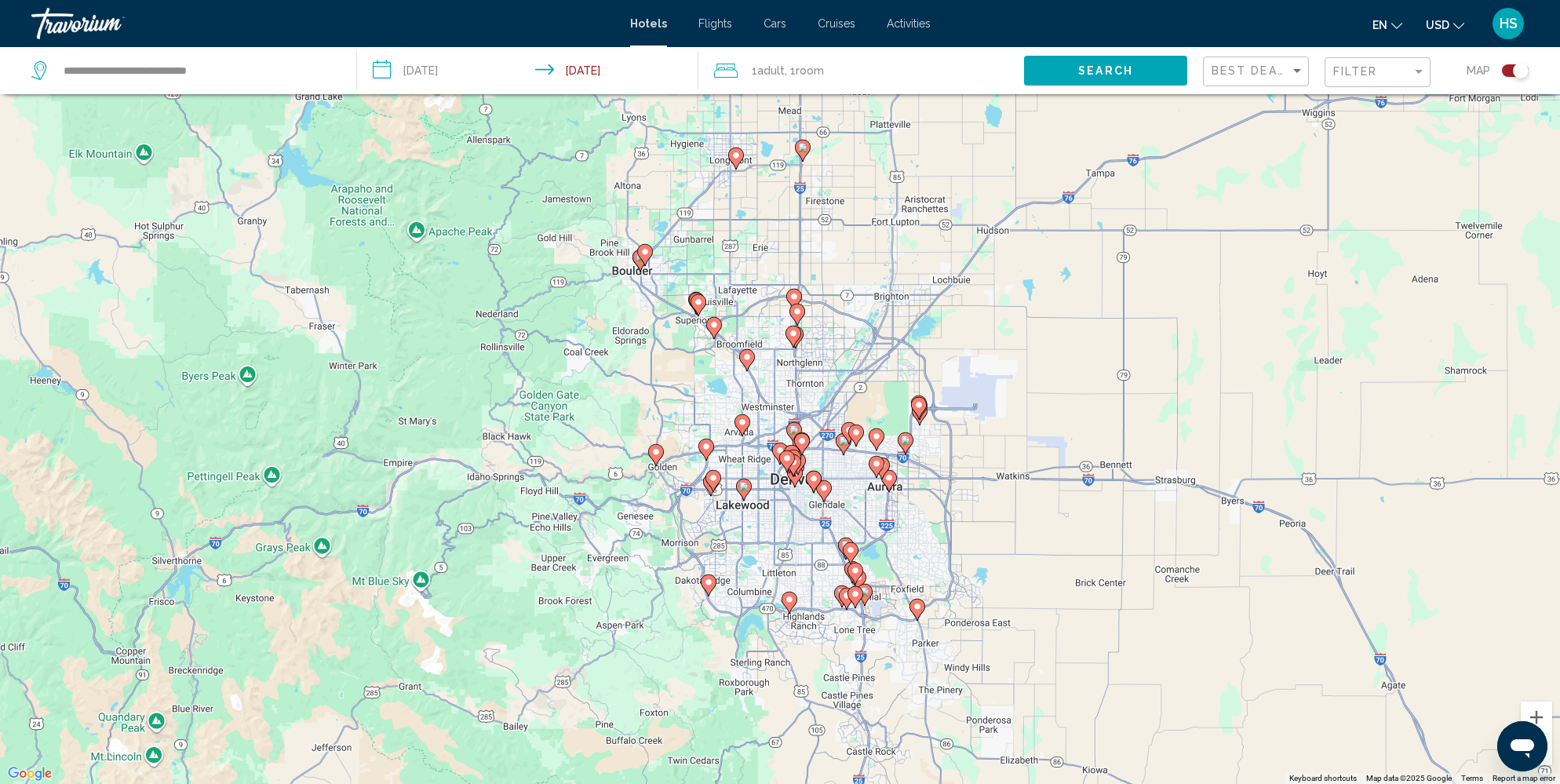
click at [793, 458] on icon "Main content" at bounding box center [787, 461] width 14 height 20
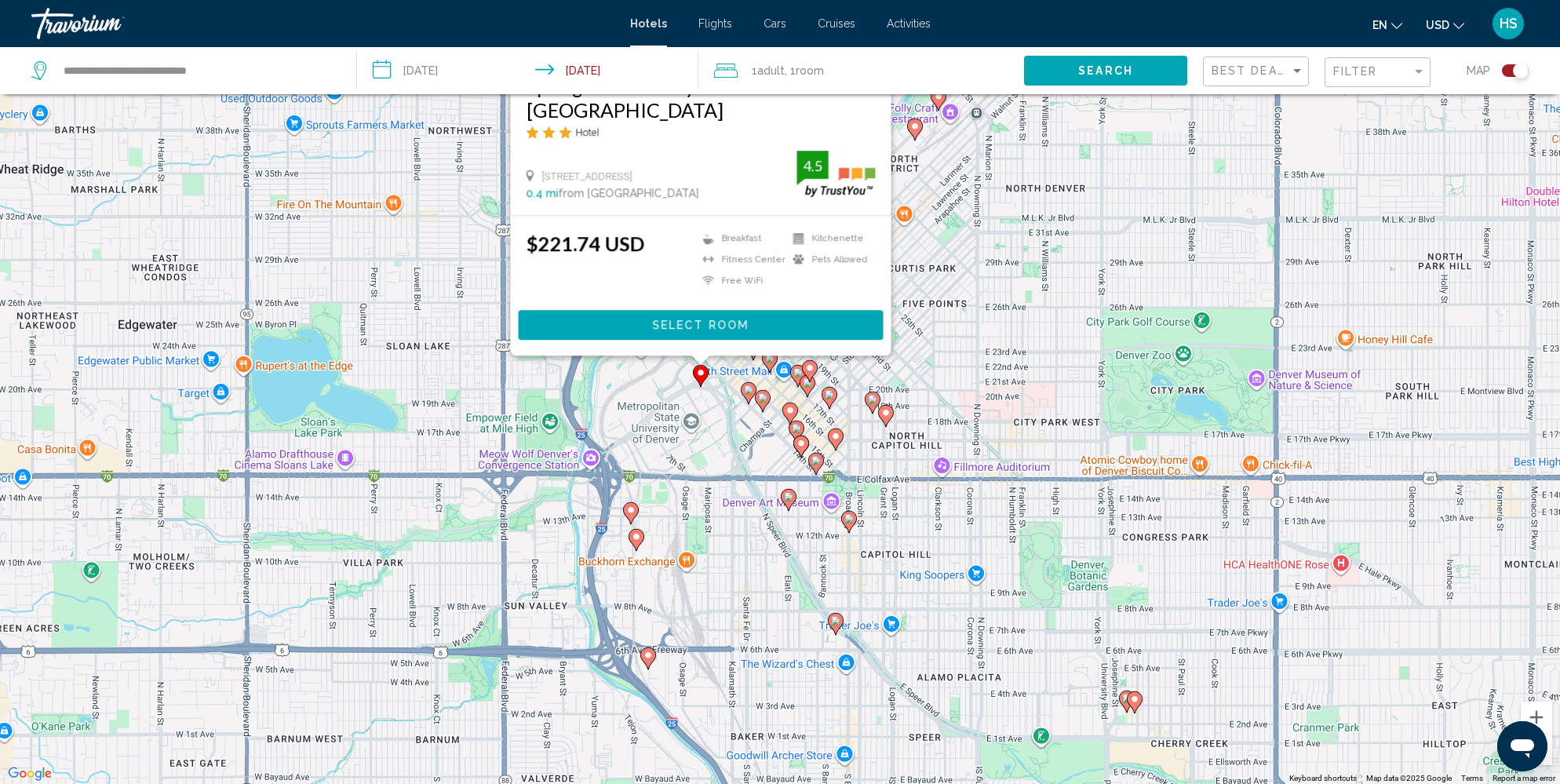
drag, startPoint x: 120, startPoint y: 649, endPoint x: 1189, endPoint y: 339, distance: 1113.0
click at [1189, 339] on div "To activate drag with keyboard, press Alt + Enter. Once in keyboard drag state,…" at bounding box center [780, 392] width 1560 height 784
click at [1005, 529] on div "To activate drag with keyboard, press Alt + Enter. Once in keyboard drag state,…" at bounding box center [780, 392] width 1560 height 784
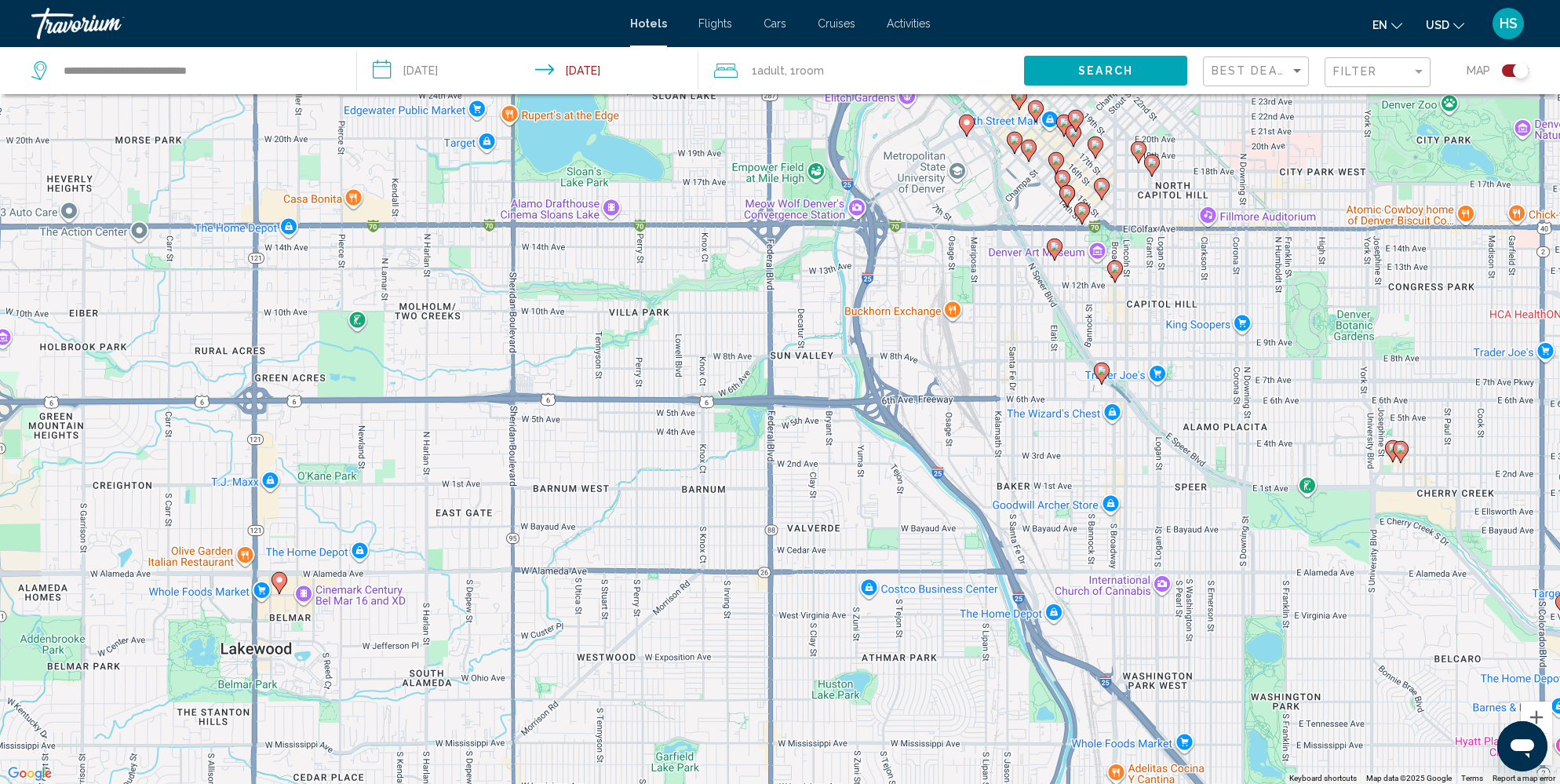
drag, startPoint x: 629, startPoint y: 517, endPoint x: 895, endPoint y: 264, distance: 367.1
click at [895, 264] on div "To activate drag with keyboard, press Alt + Enter. Once in keyboard drag state,…" at bounding box center [780, 392] width 1560 height 784
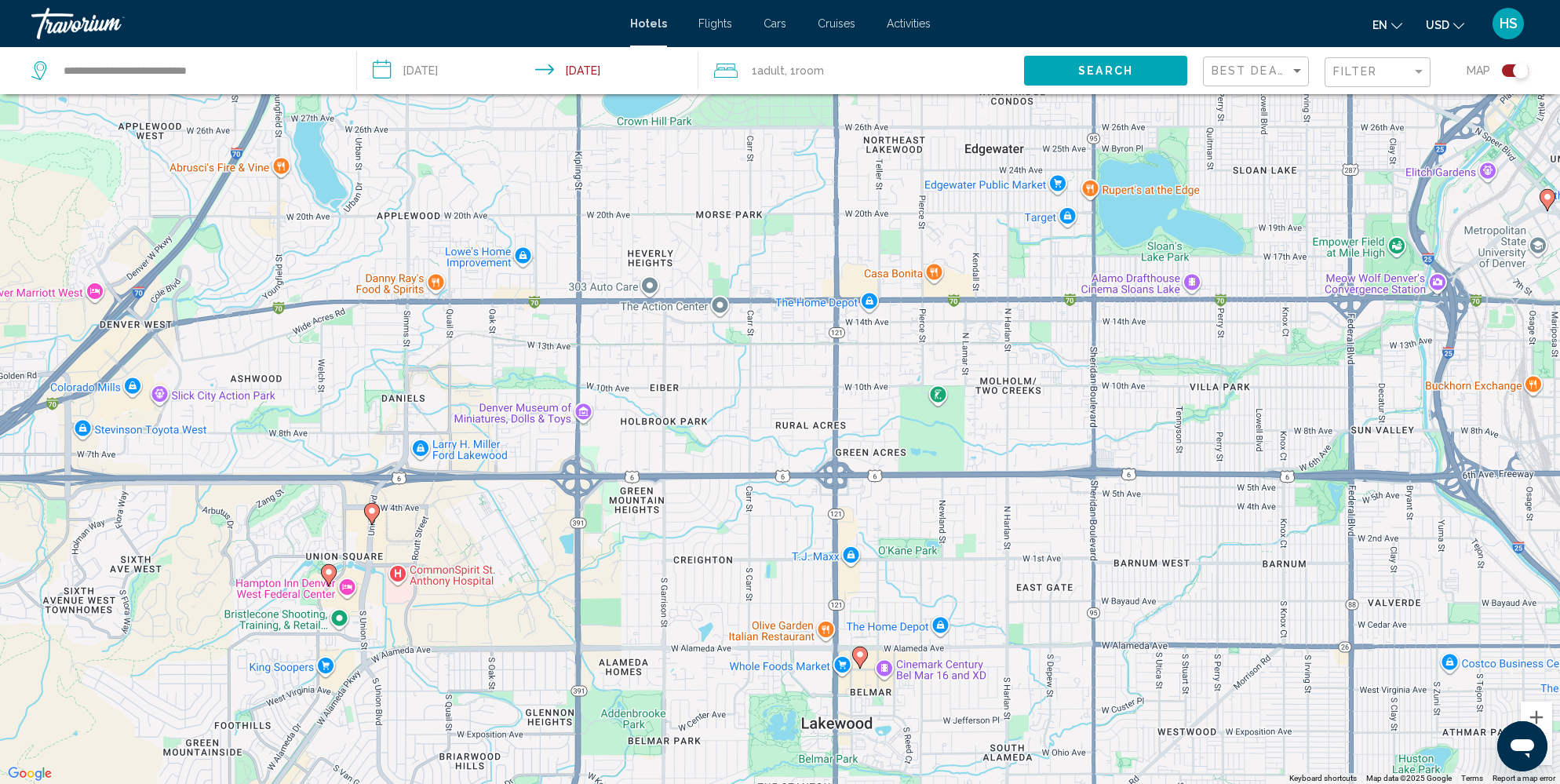
drag, startPoint x: 553, startPoint y: 487, endPoint x: 1150, endPoint y: 566, distance: 602.2
click at [1150, 566] on div "To activate drag with keyboard, press Alt + Enter. Once in keyboard drag state,…" at bounding box center [780, 392] width 1560 height 784
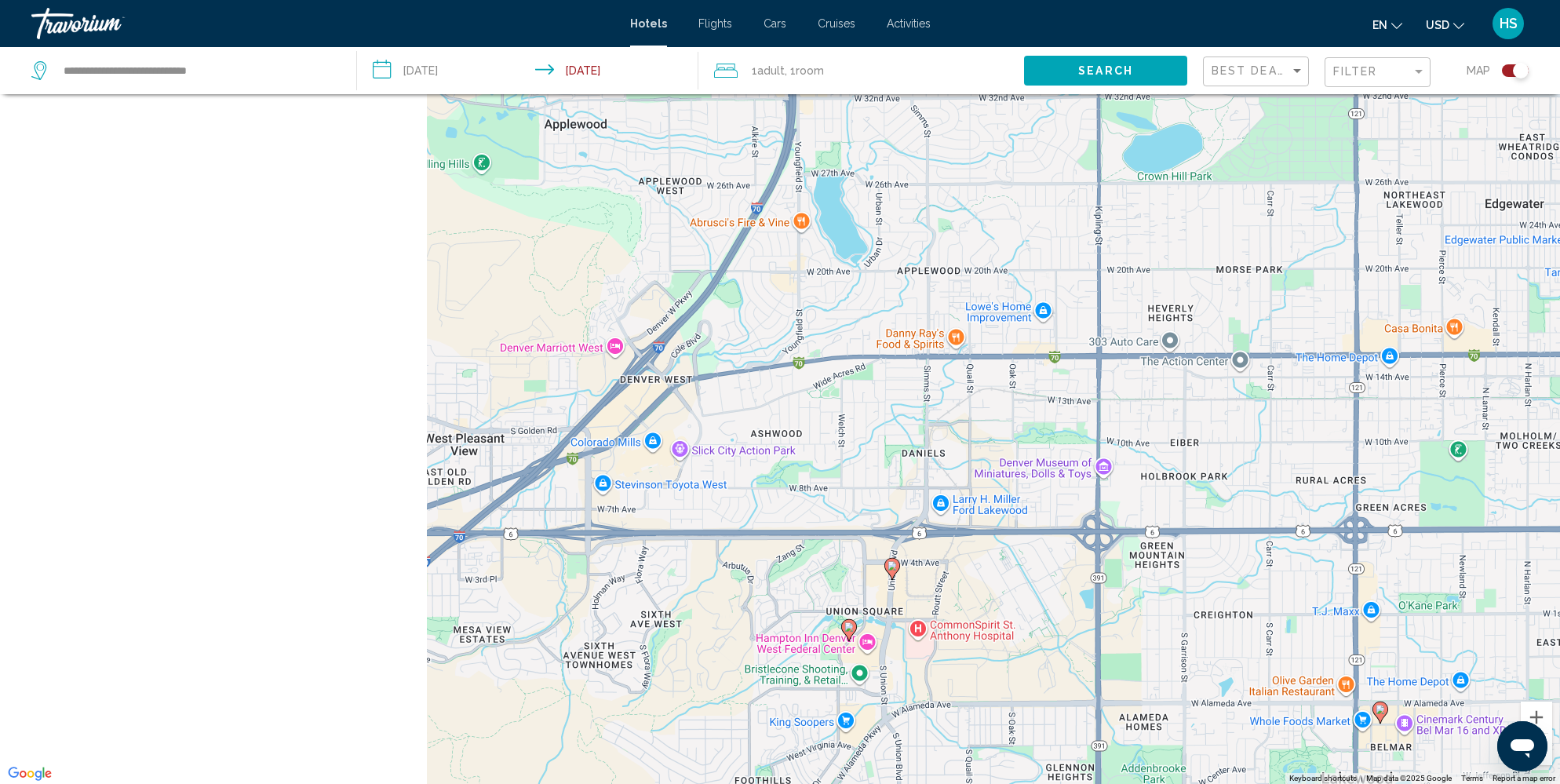
drag, startPoint x: 975, startPoint y: 421, endPoint x: 1487, endPoint y: 476, distance: 514.9
click at [1487, 475] on div "To activate drag with keyboard, press Alt + Enter. Once in keyboard drag state,…" at bounding box center [780, 392] width 1560 height 784
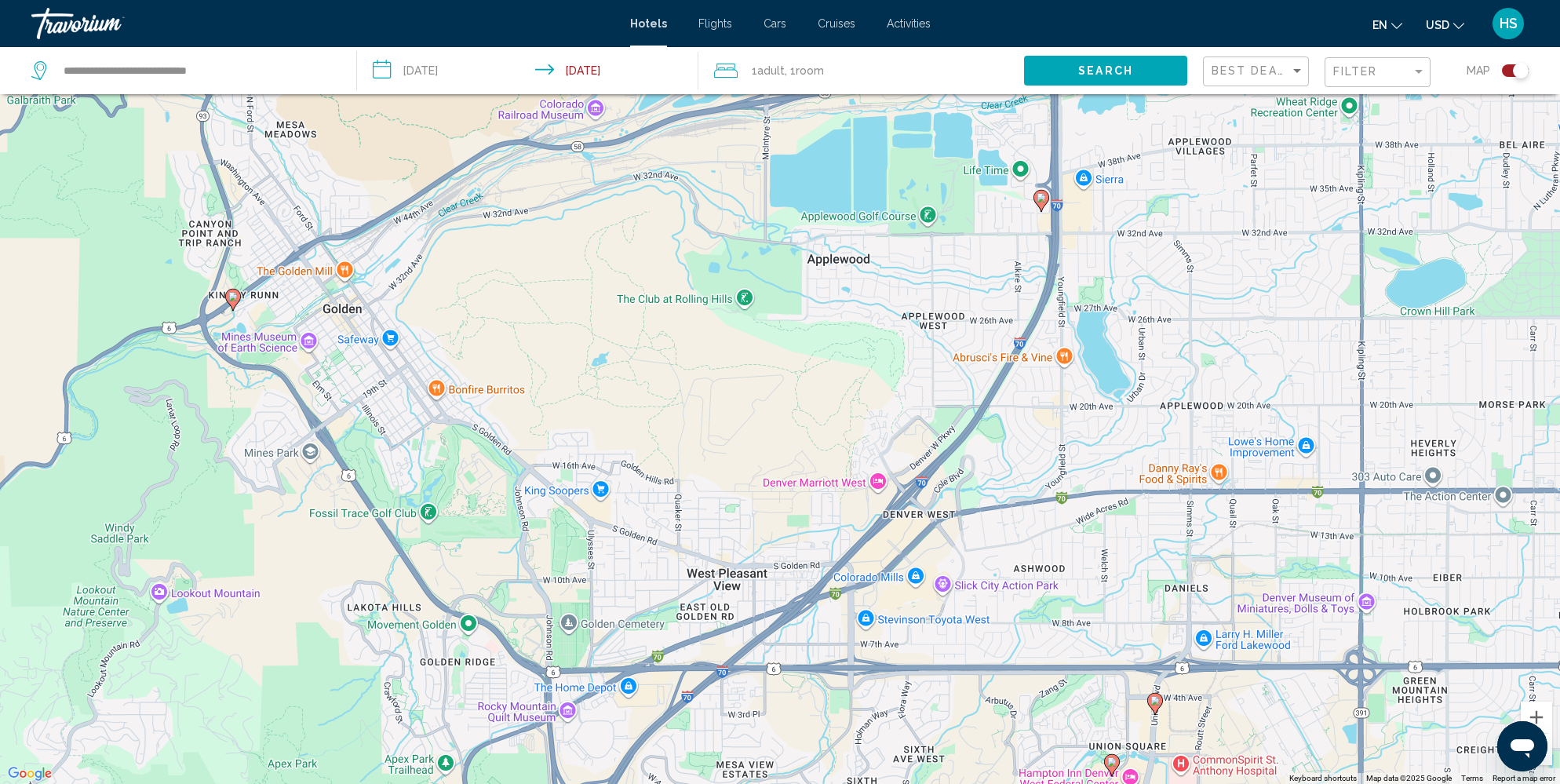
drag, startPoint x: 841, startPoint y: 491, endPoint x: 1078, endPoint y: 636, distance: 277.8
click at [1078, 636] on div "To activate drag with keyboard, press Alt + Enter. Once in keyboard drag state,…" at bounding box center [780, 392] width 1560 height 784
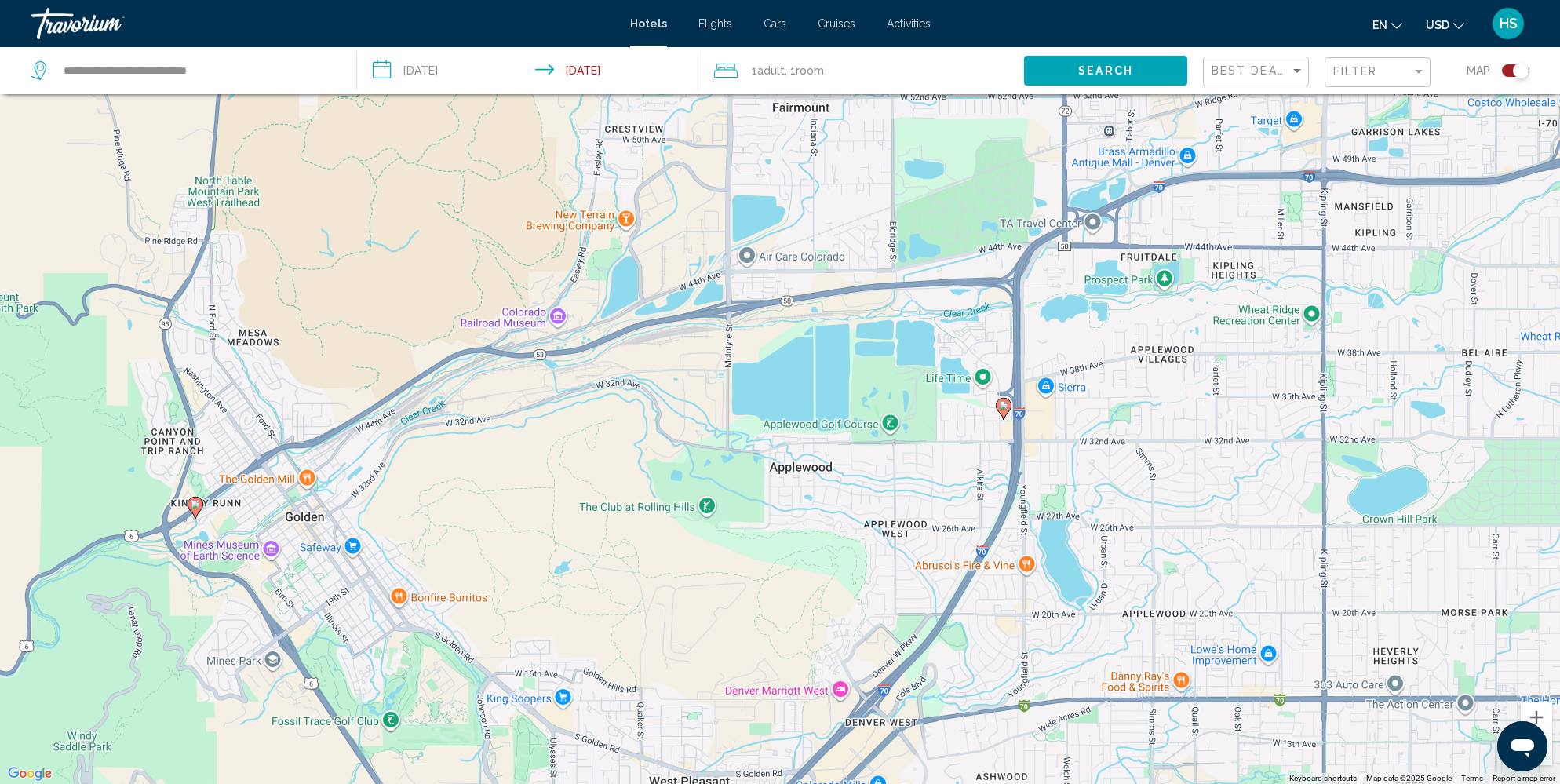
drag, startPoint x: 1068, startPoint y: 401, endPoint x: 1046, endPoint y: 596, distance: 196.2
click at [1046, 596] on div "To activate drag with keyboard, press Alt + Enter. Once in keyboard drag state,…" at bounding box center [780, 392] width 1560 height 784
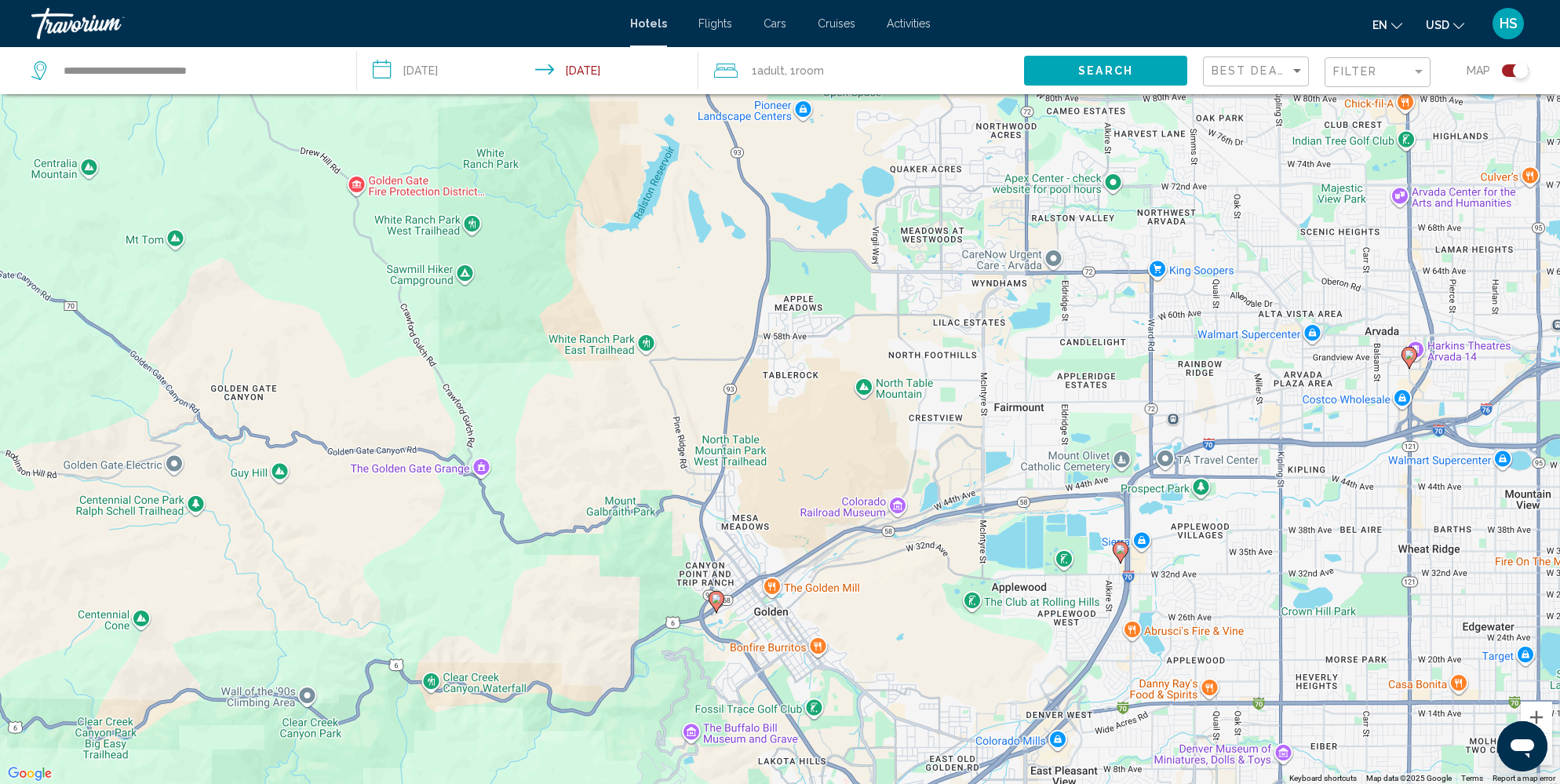
click at [1120, 549] on image "Main content" at bounding box center [1120, 549] width 9 height 9
